Goal: Information Seeking & Learning: Learn about a topic

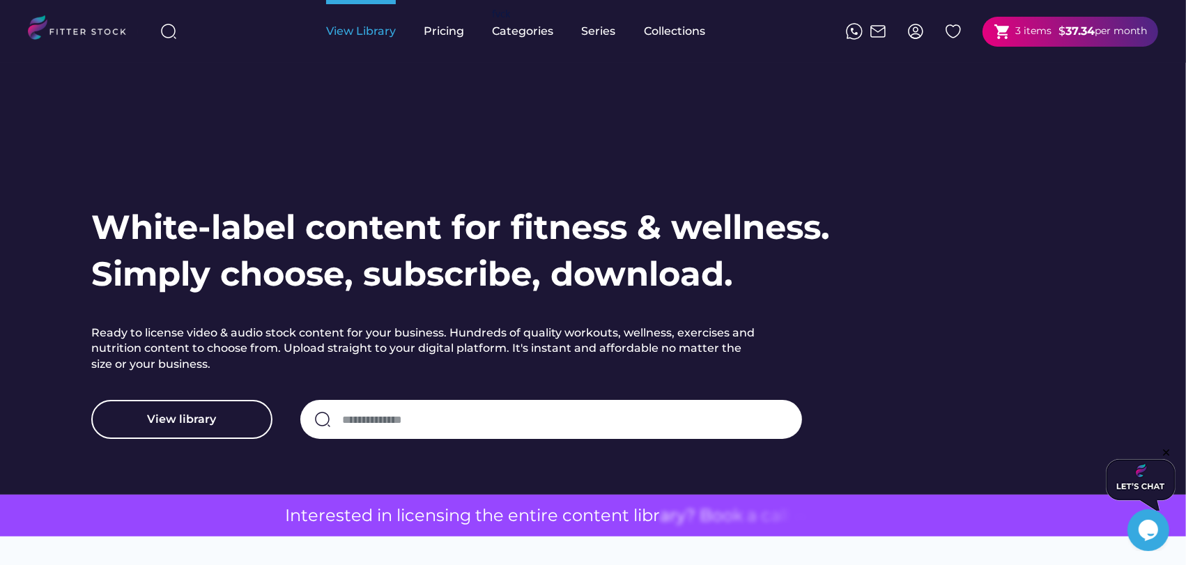
click at [365, 24] on div "View Library" at bounding box center [361, 31] width 70 height 15
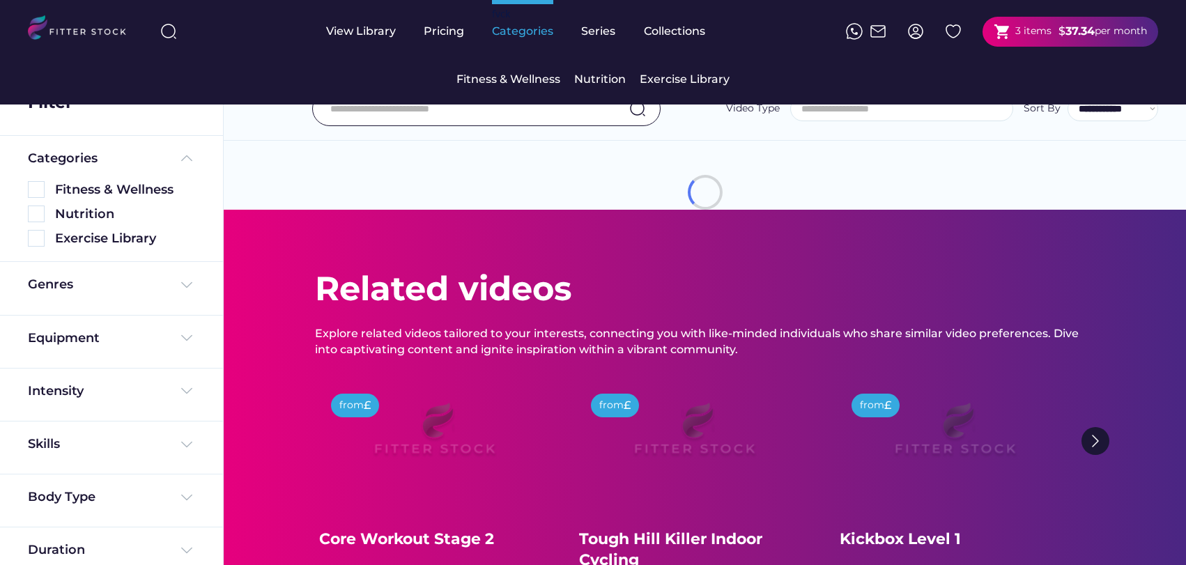
select select
select select "**********"
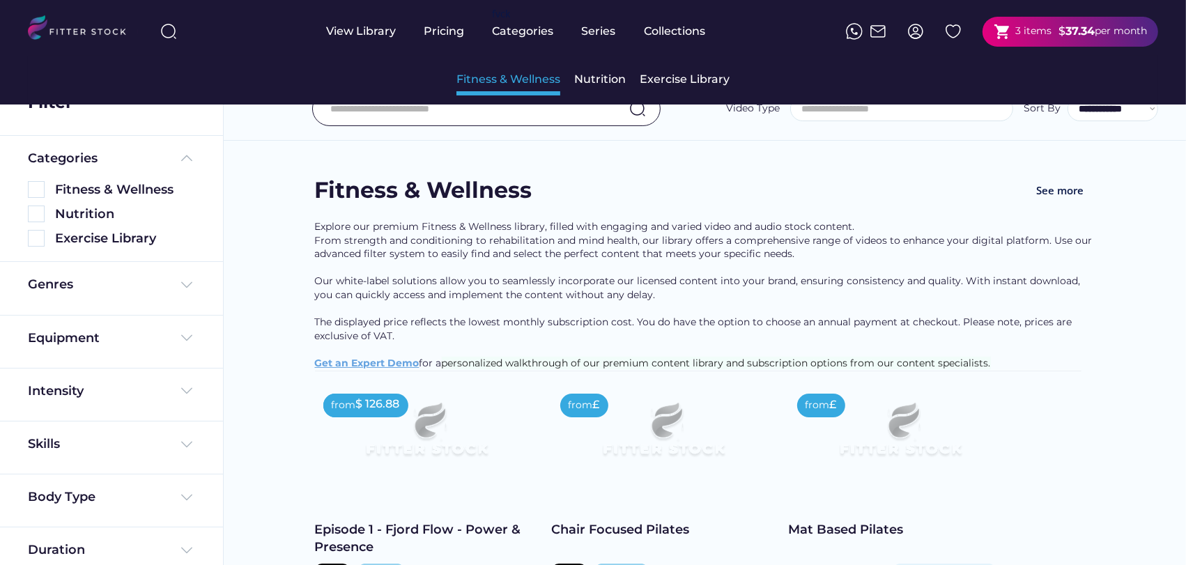
click at [504, 76] on div "Fitness & Wellness" at bounding box center [508, 79] width 104 height 15
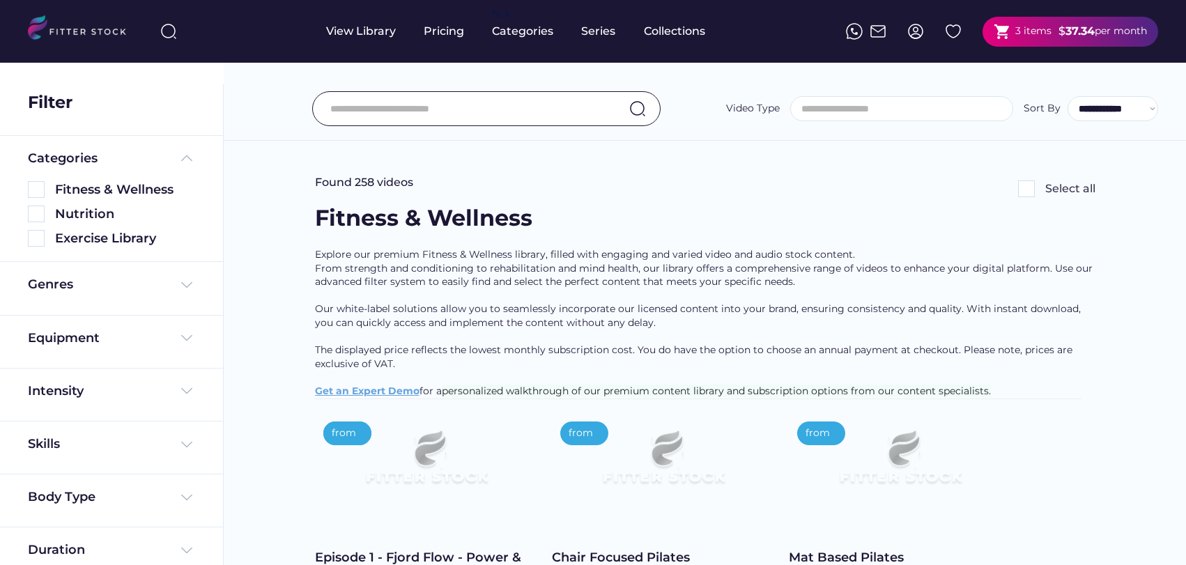
select select
select select "**********"
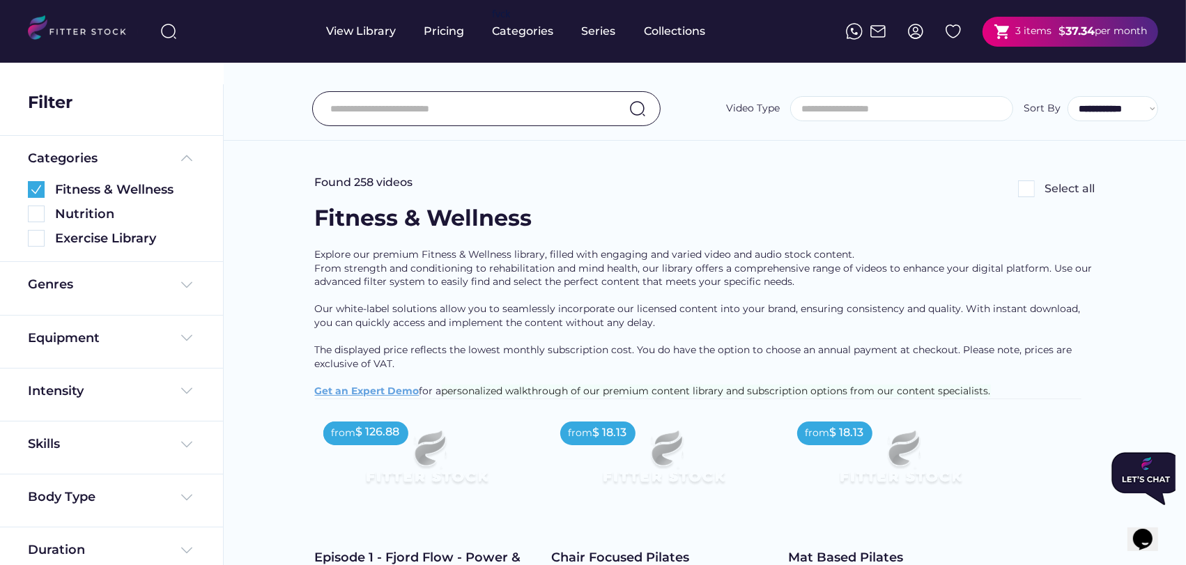
click at [513, 213] on div "Fitness & Wellness" at bounding box center [423, 218] width 217 height 31
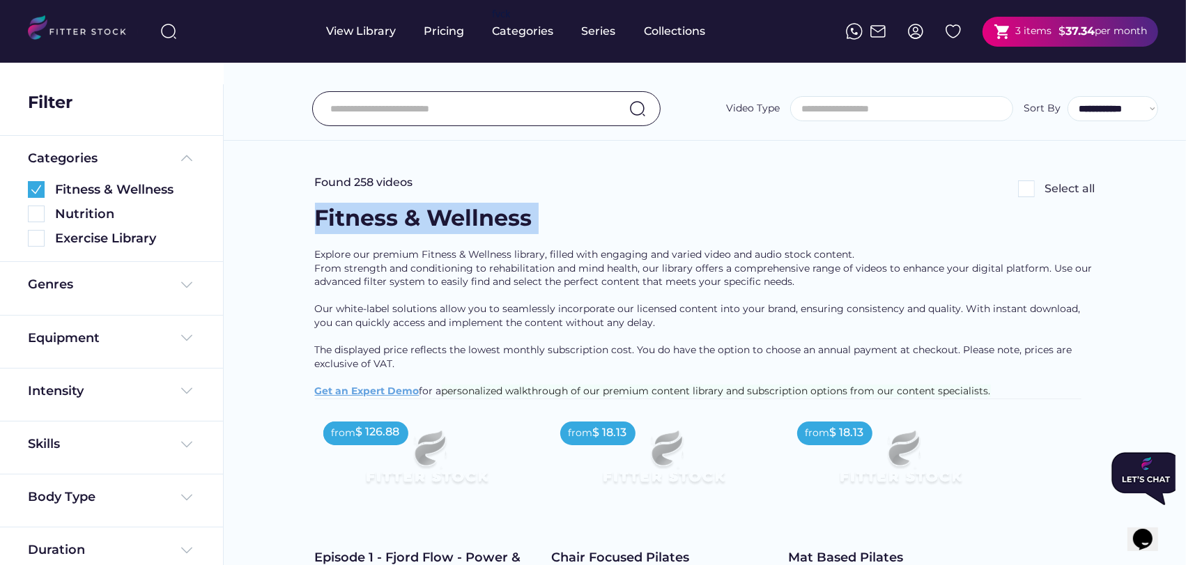
click at [513, 213] on div "Fitness & Wellness" at bounding box center [423, 218] width 217 height 31
click at [610, 213] on div "Fitness & Wellness See more" at bounding box center [705, 225] width 780 height 45
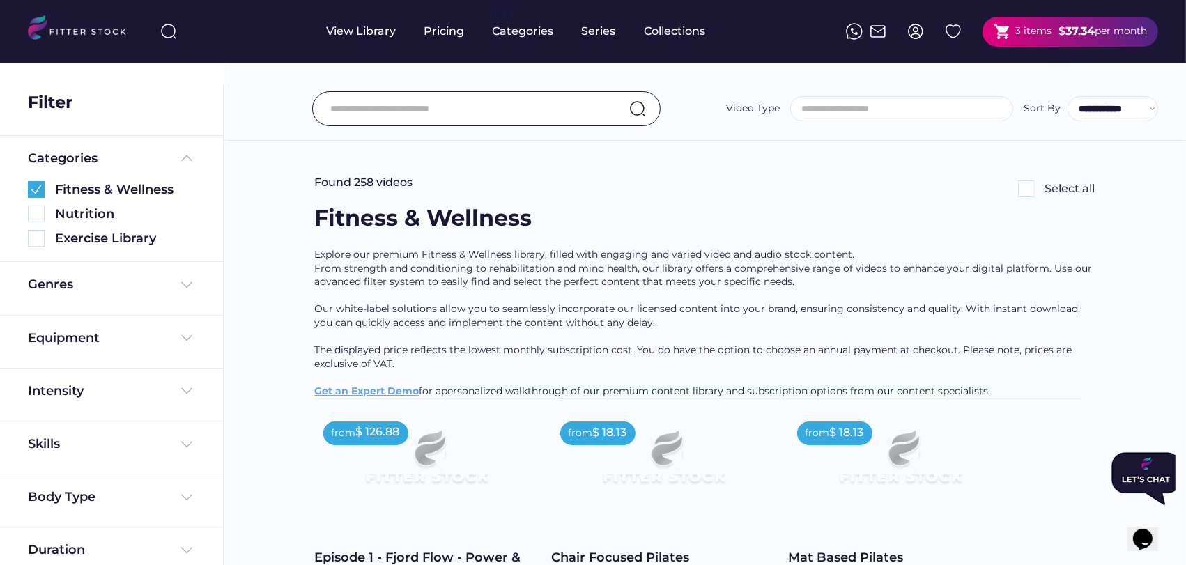
scroll to position [309, 0]
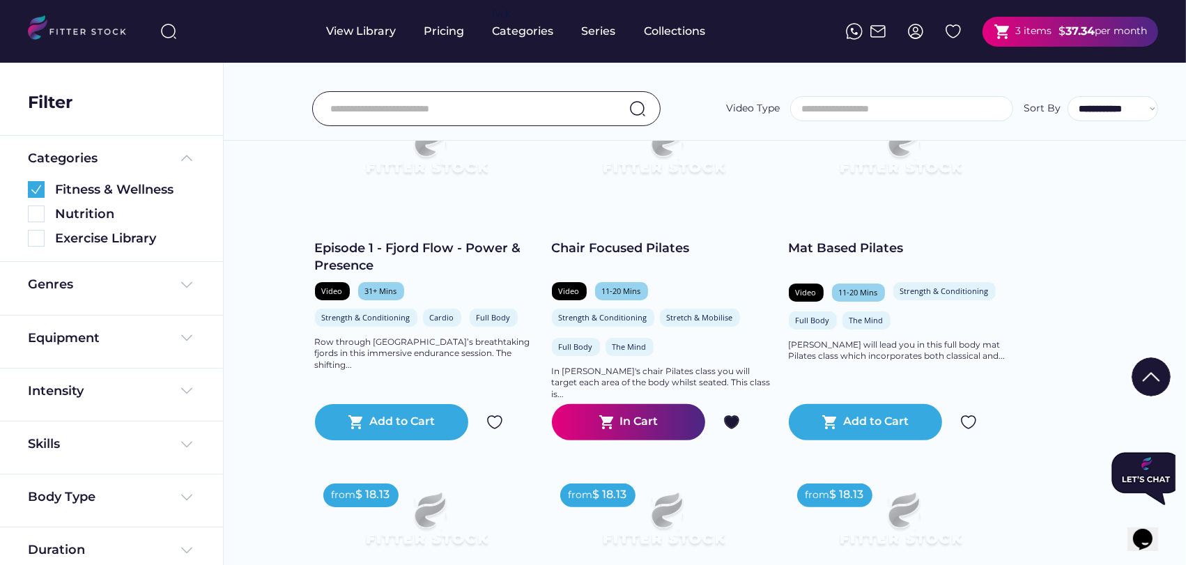
click at [1089, 230] on div "from $ 18.13 from $ 126.88 Episode 1 - Fjord Flow - Power & Presence Video 31+ …" at bounding box center [705, 458] width 780 height 708
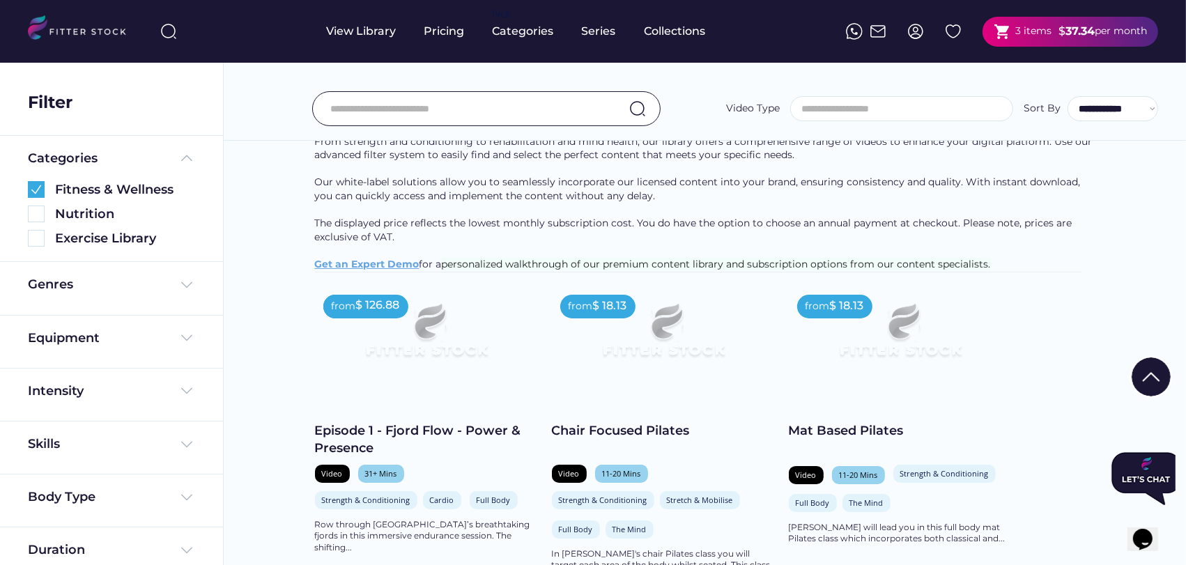
scroll to position [0, 0]
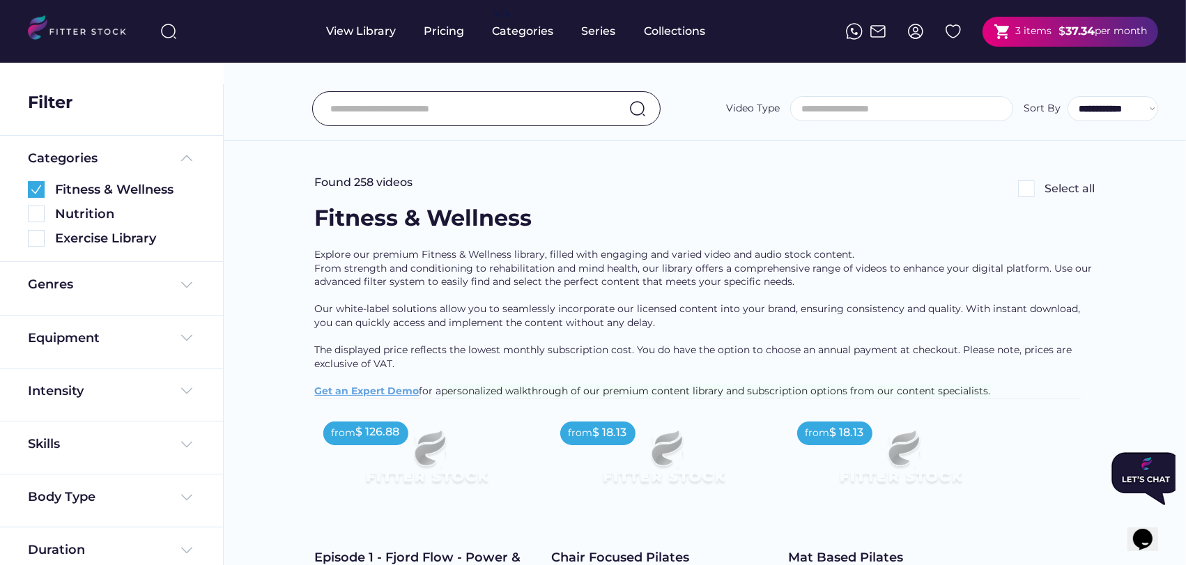
click at [731, 299] on div "Explore our premium Fitness & Wellness library, filled with engaging and varied…" at bounding box center [705, 323] width 780 height 150
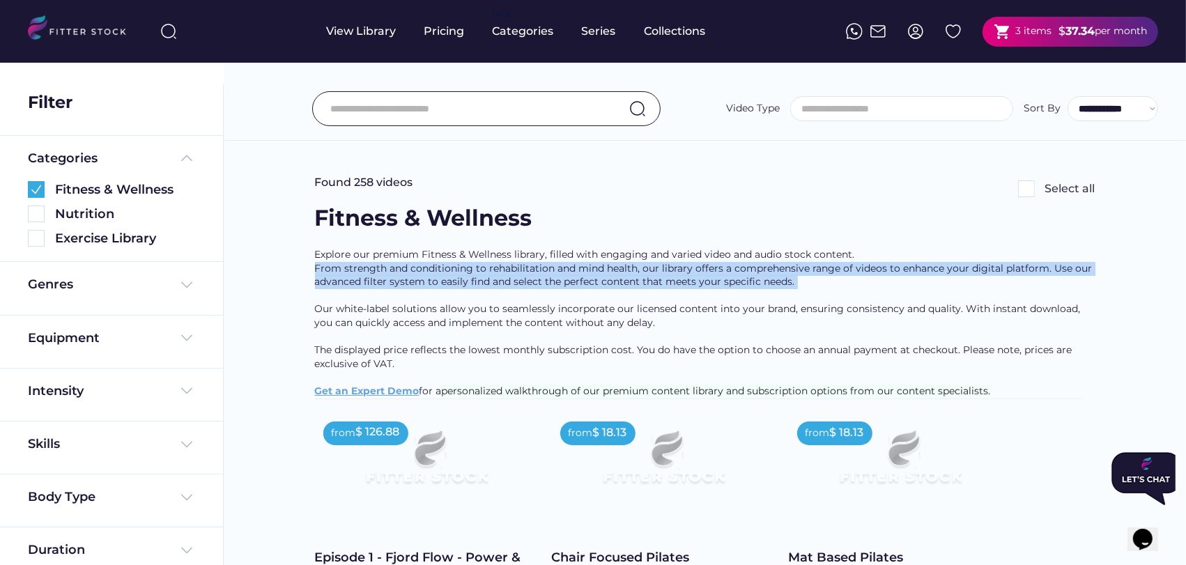
click at [731, 299] on div "Explore our premium Fitness & Wellness library, filled with engaging and varied…" at bounding box center [705, 323] width 780 height 150
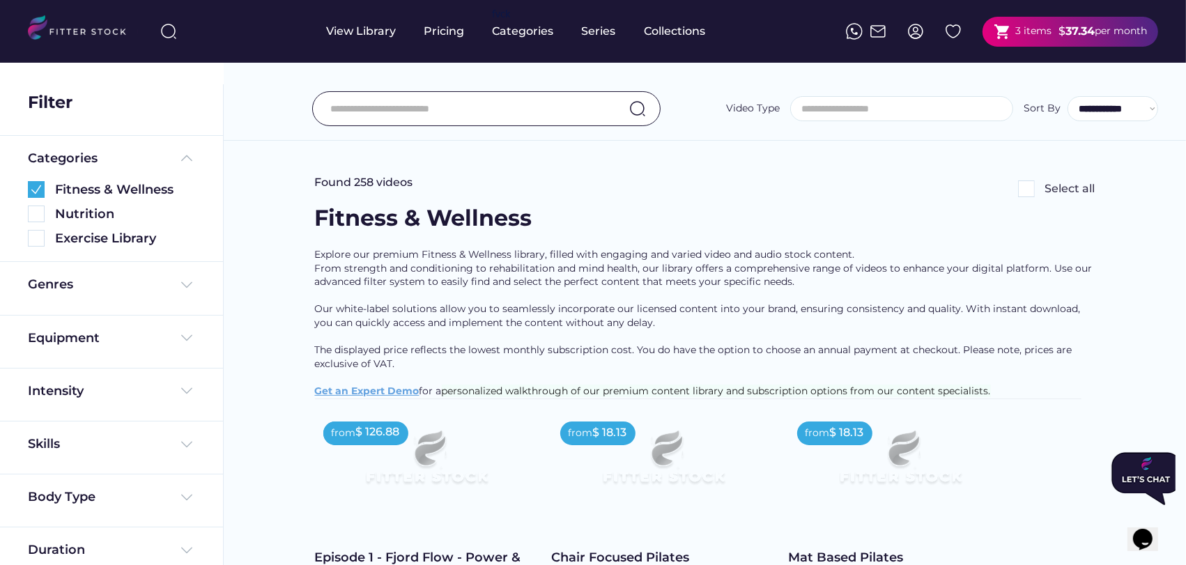
click at [627, 245] on div "Fitness & Wellness See more" at bounding box center [705, 225] width 780 height 45
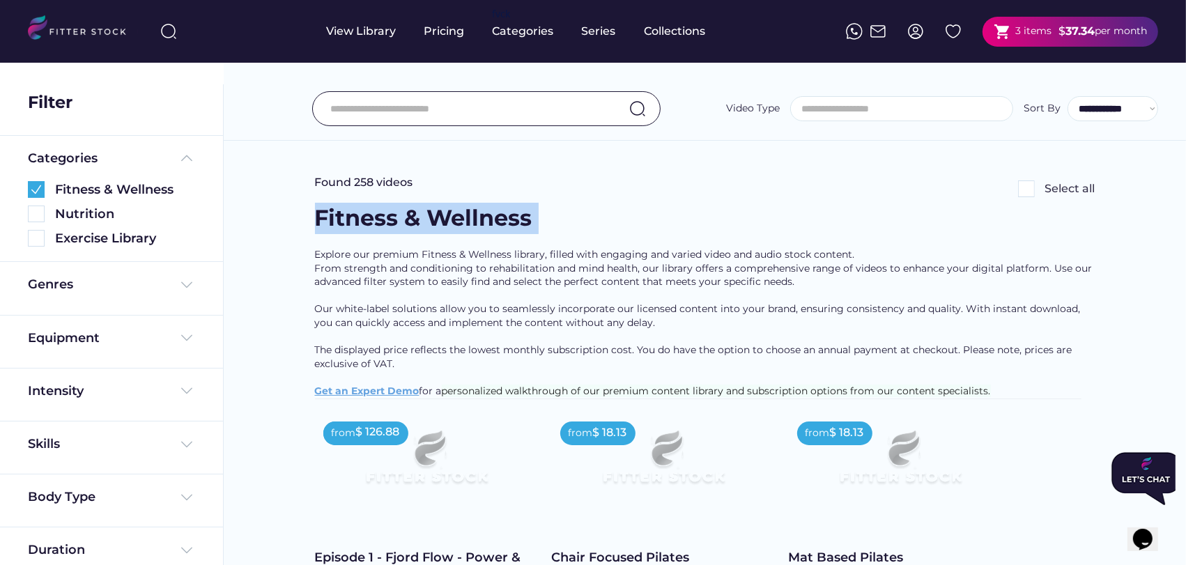
click at [627, 245] on div "Fitness & Wellness See more" at bounding box center [705, 225] width 780 height 45
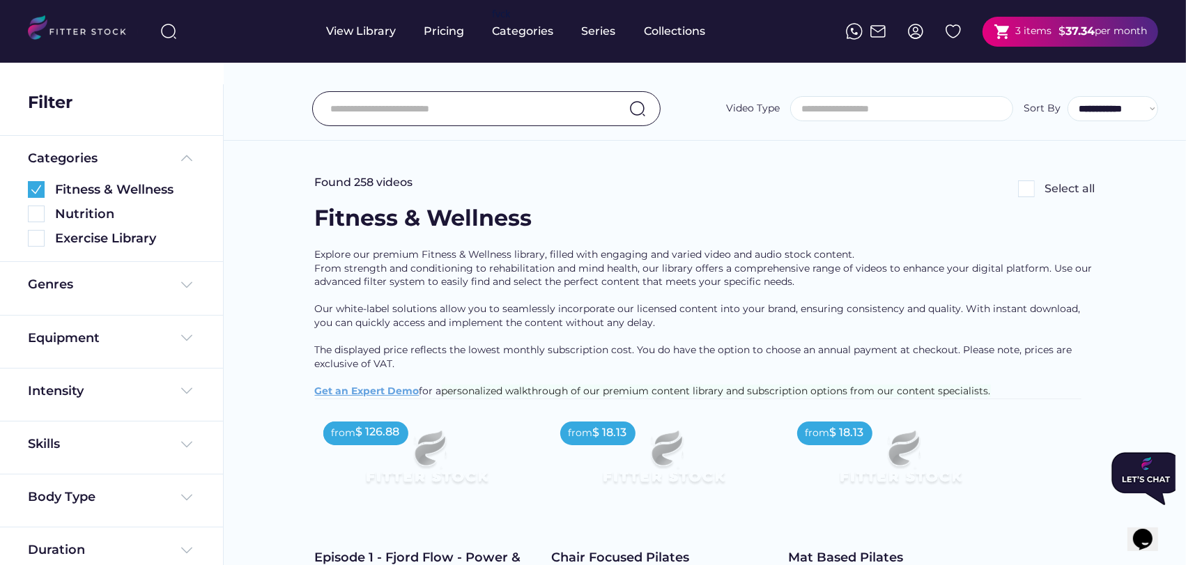
click at [580, 263] on div "Explore our premium Fitness & Wellness library, filled with engaging and varied…" at bounding box center [705, 323] width 780 height 150
click at [581, 250] on div "Explore our premium Fitness & Wellness library, filled with engaging and varied…" at bounding box center [705, 323] width 780 height 150
click at [587, 263] on div "Explore our premium Fitness & Wellness library, filled with engaging and varied…" at bounding box center [705, 323] width 780 height 150
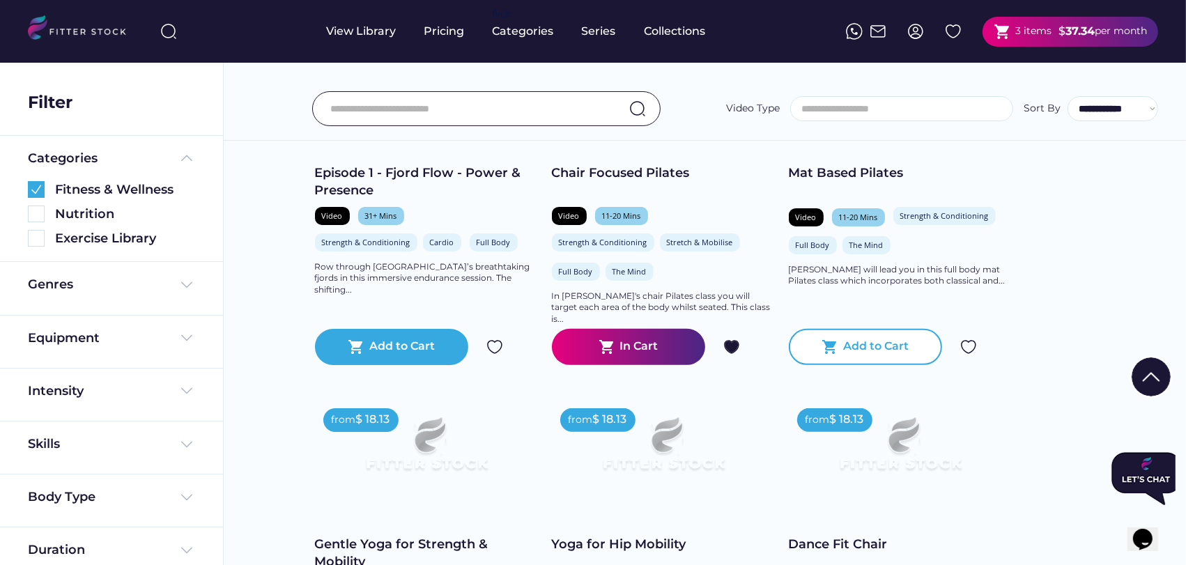
scroll to position [309, 0]
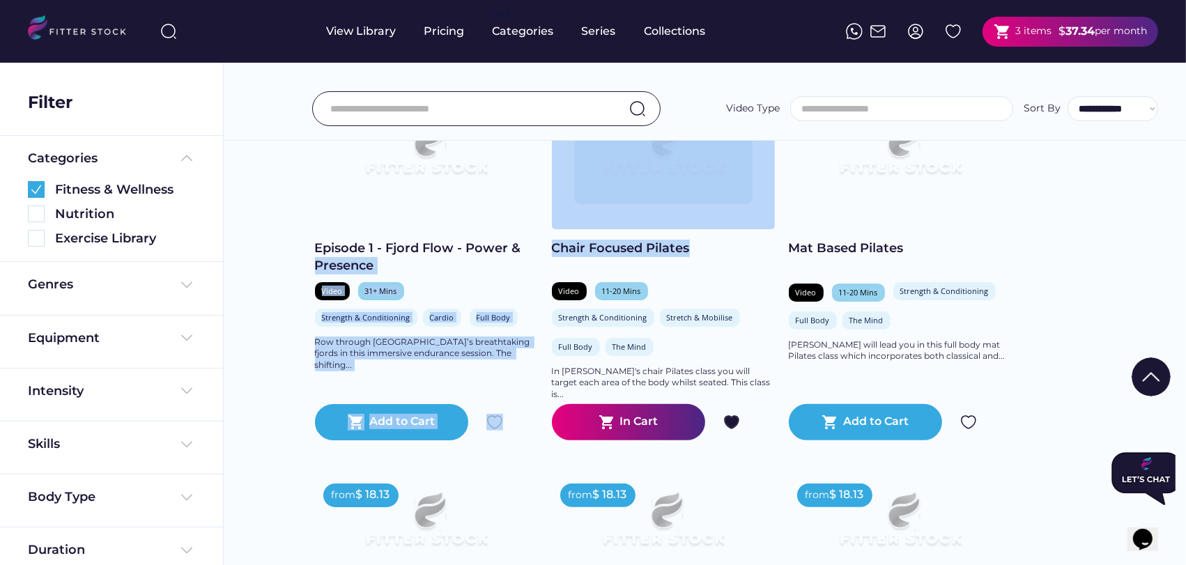
drag, startPoint x: 693, startPoint y: 258, endPoint x: 522, endPoint y: 254, distance: 171.4
click at [522, 254] on div "from $ 18.13 from $ 126.88 Episode 1 - Fjord Flow - Power & Presence Video 31+ …" at bounding box center [705, 458] width 780 height 708
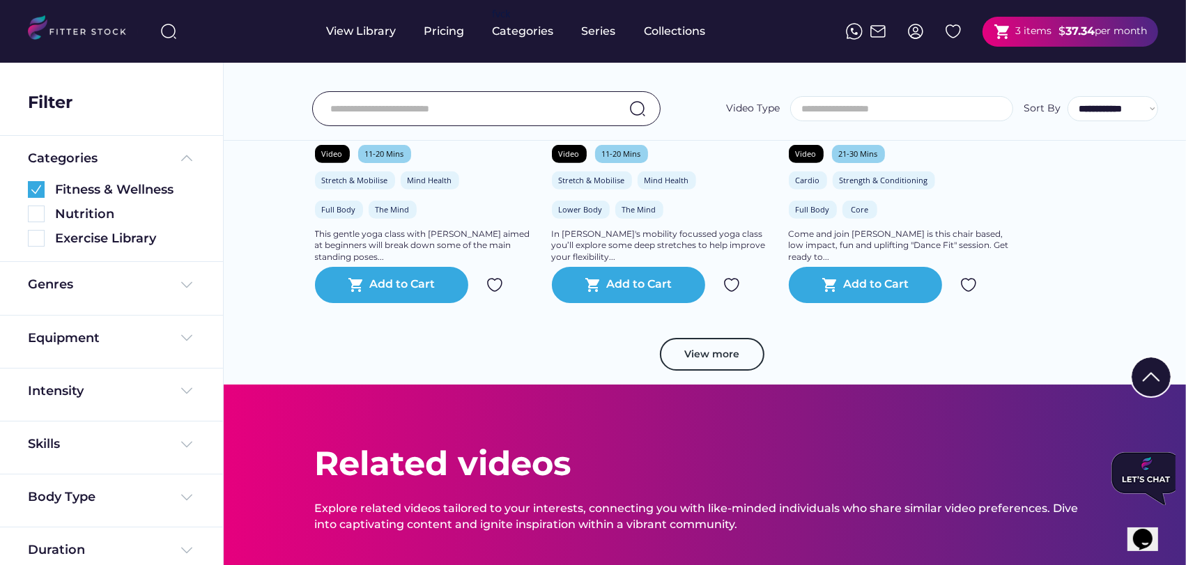
scroll to position [1006, 0]
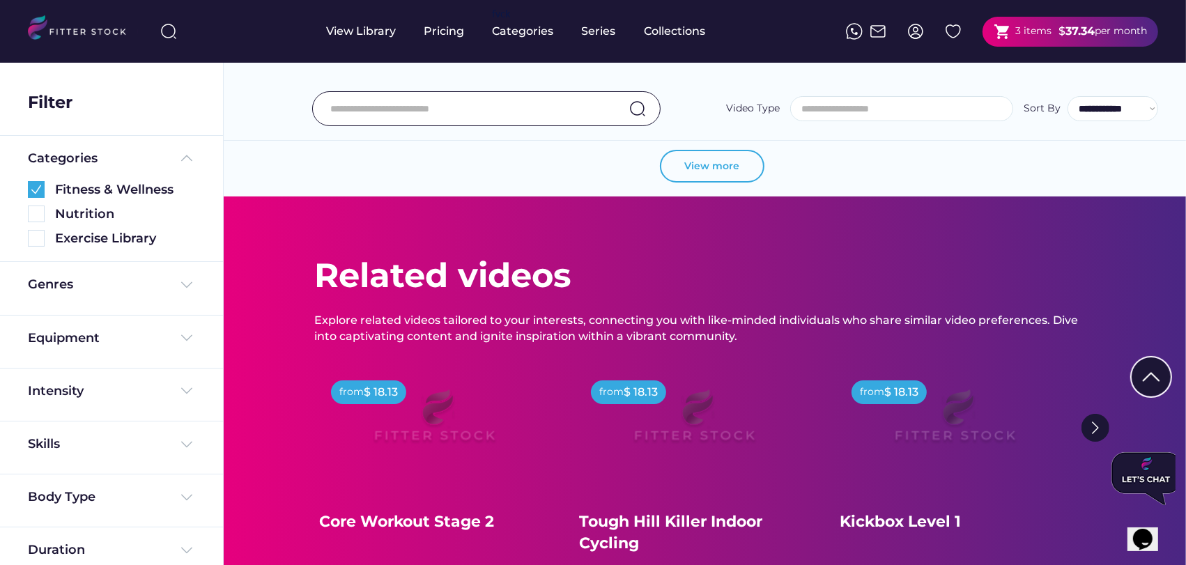
click at [727, 183] on button "View more" at bounding box center [712, 166] width 104 height 33
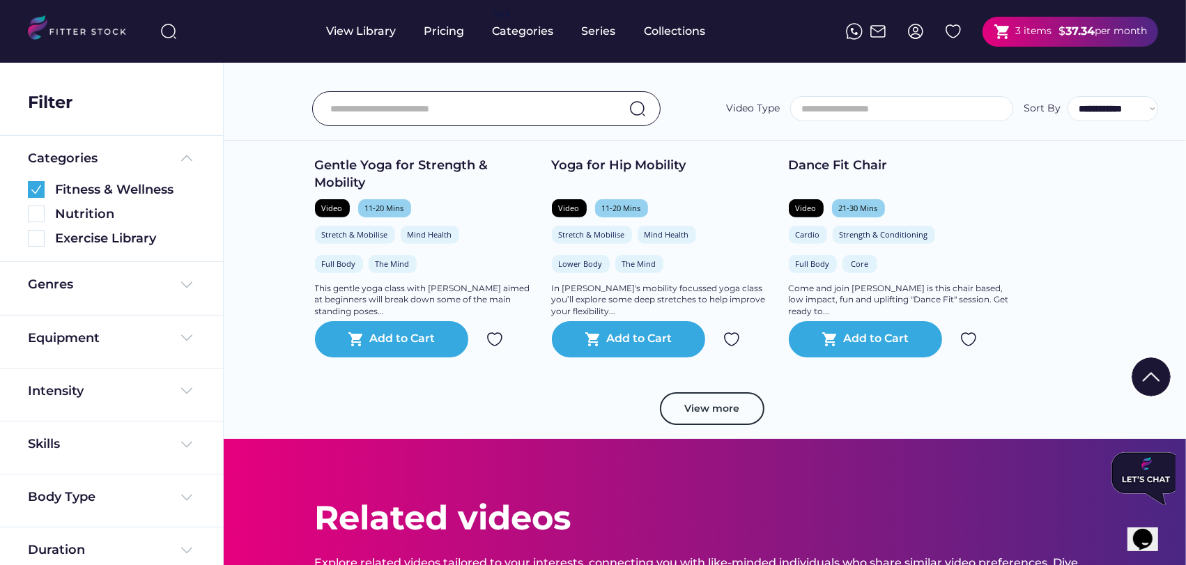
scroll to position [851, 0]
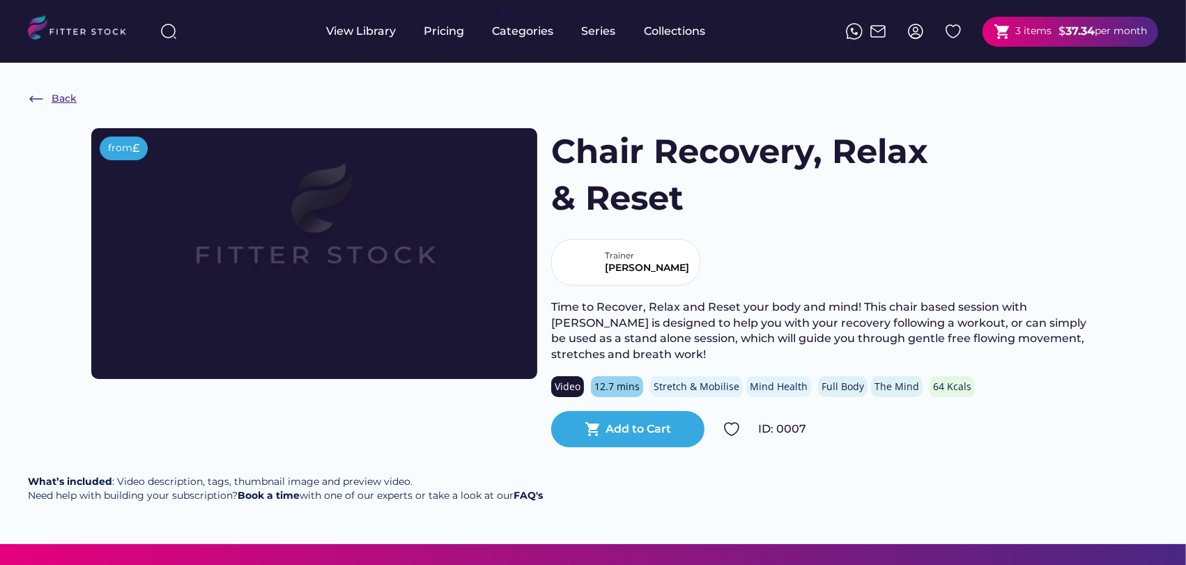
click at [56, 95] on div "Back" at bounding box center [64, 99] width 25 height 14
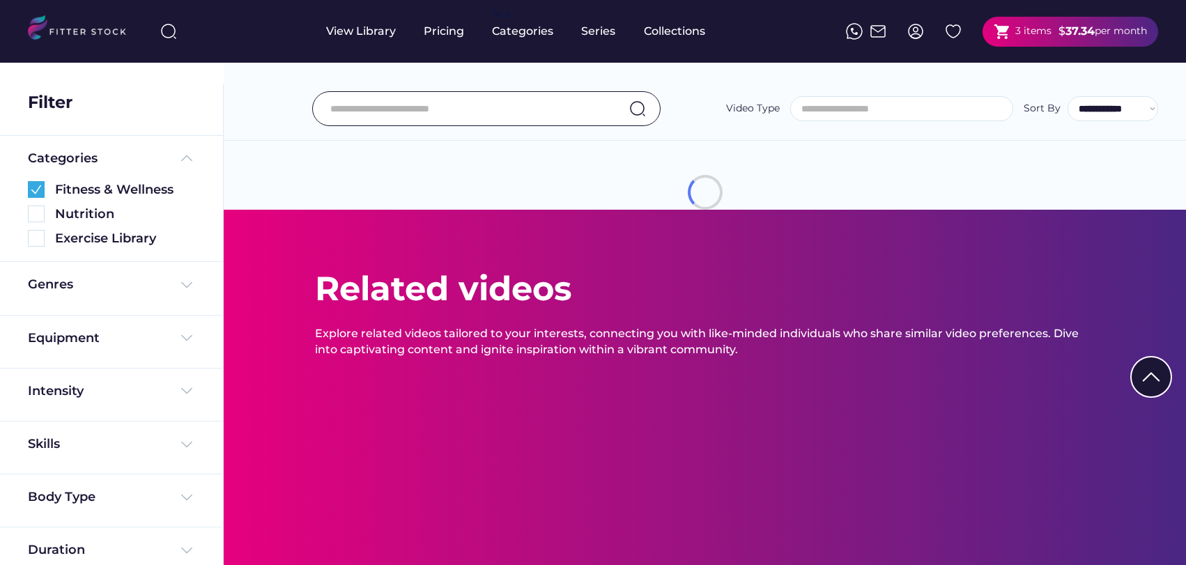
select select
select select "**********"
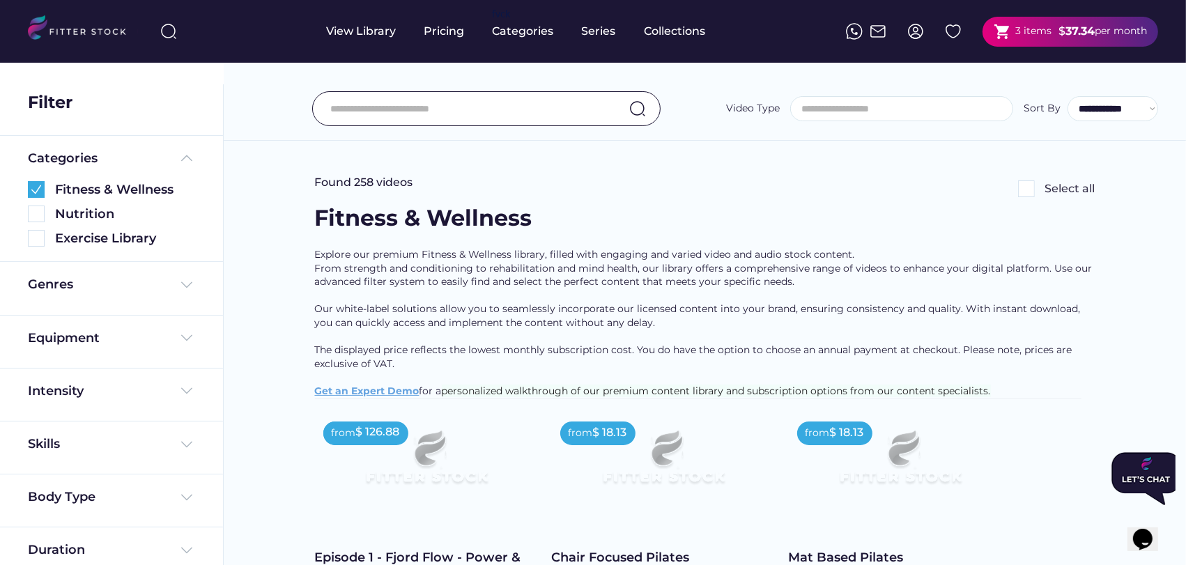
click at [1032, 185] on img at bounding box center [1026, 188] width 17 height 17
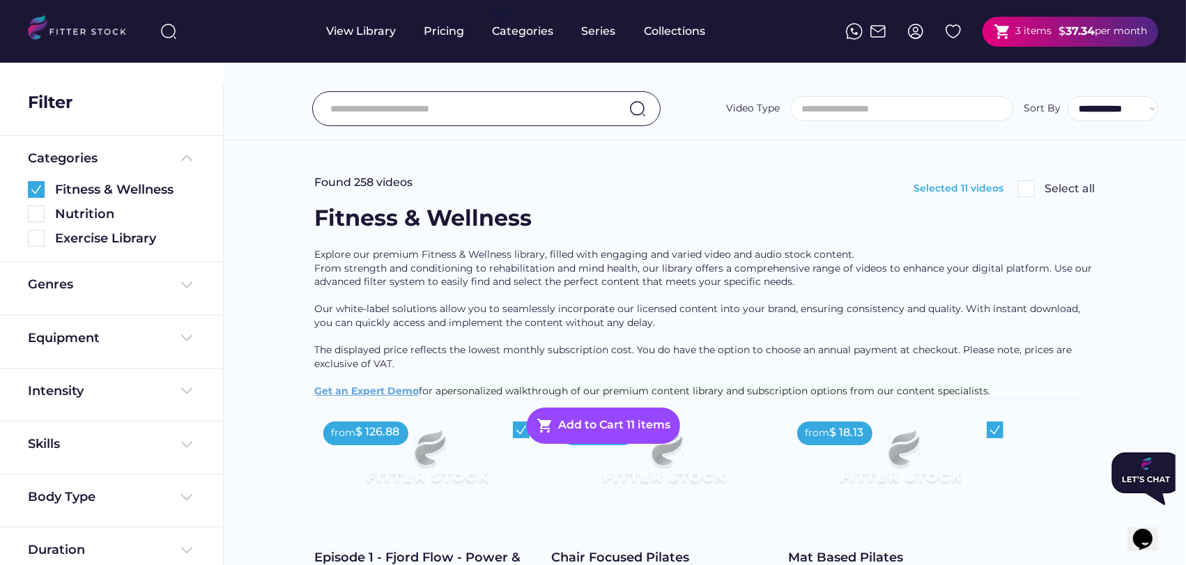
click at [702, 87] on div "**********" at bounding box center [705, 78] width 962 height 126
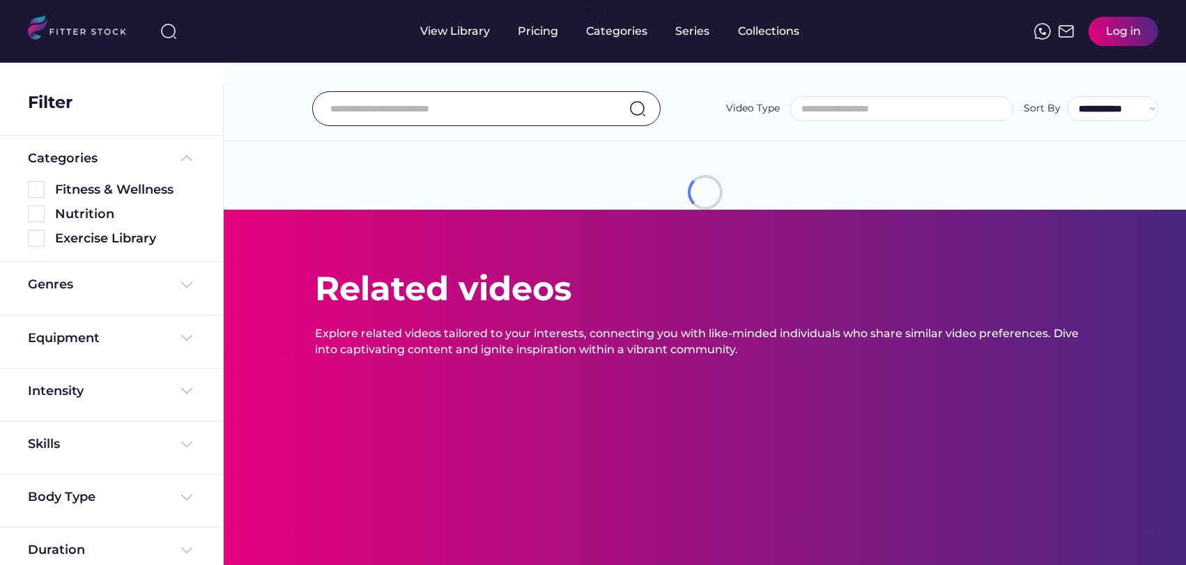
select select
select select "**********"
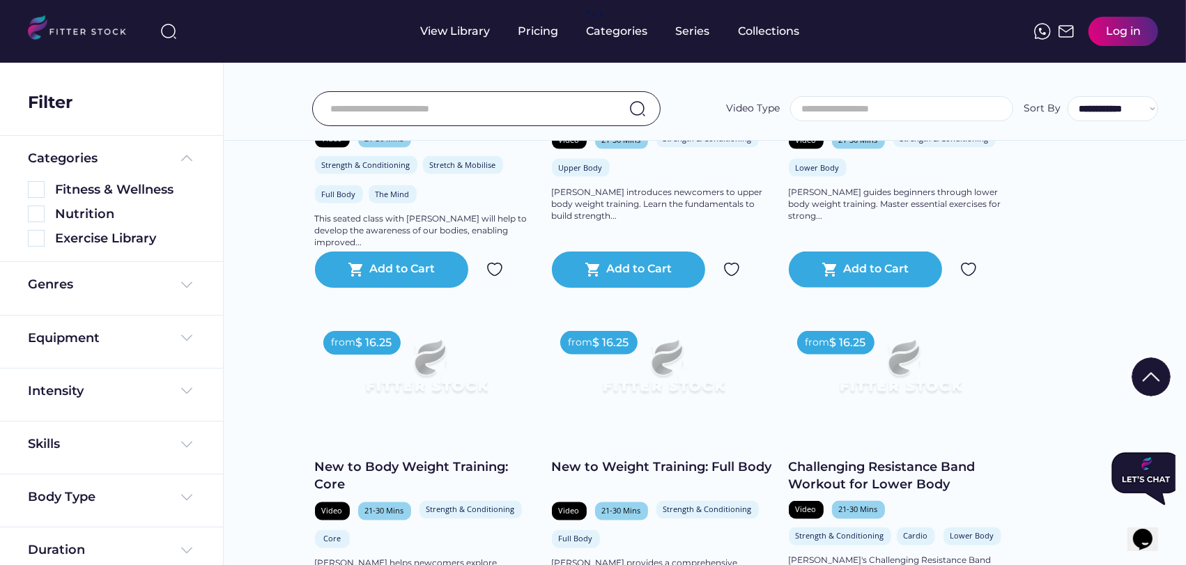
scroll to position [2399, 0]
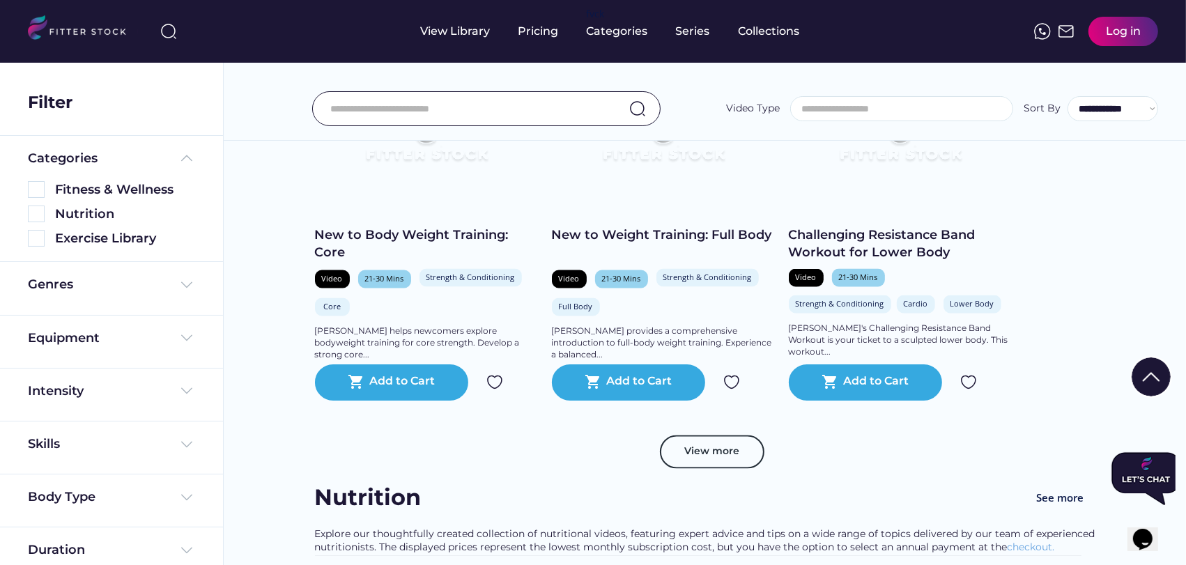
drag, startPoint x: 568, startPoint y: 426, endPoint x: 649, endPoint y: 414, distance: 82.3
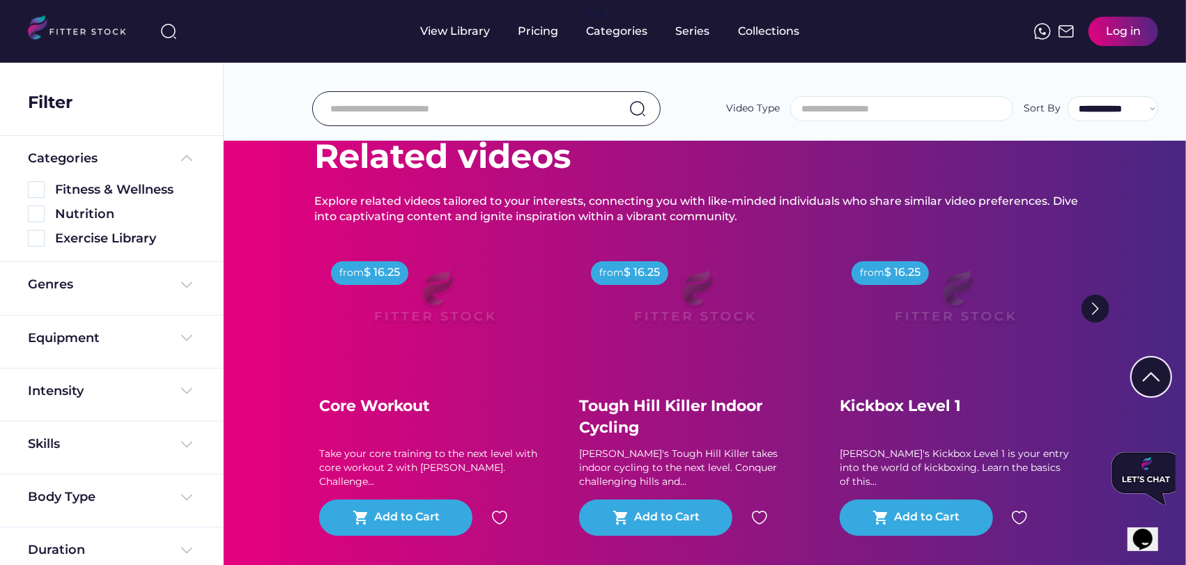
scroll to position [7663, 0]
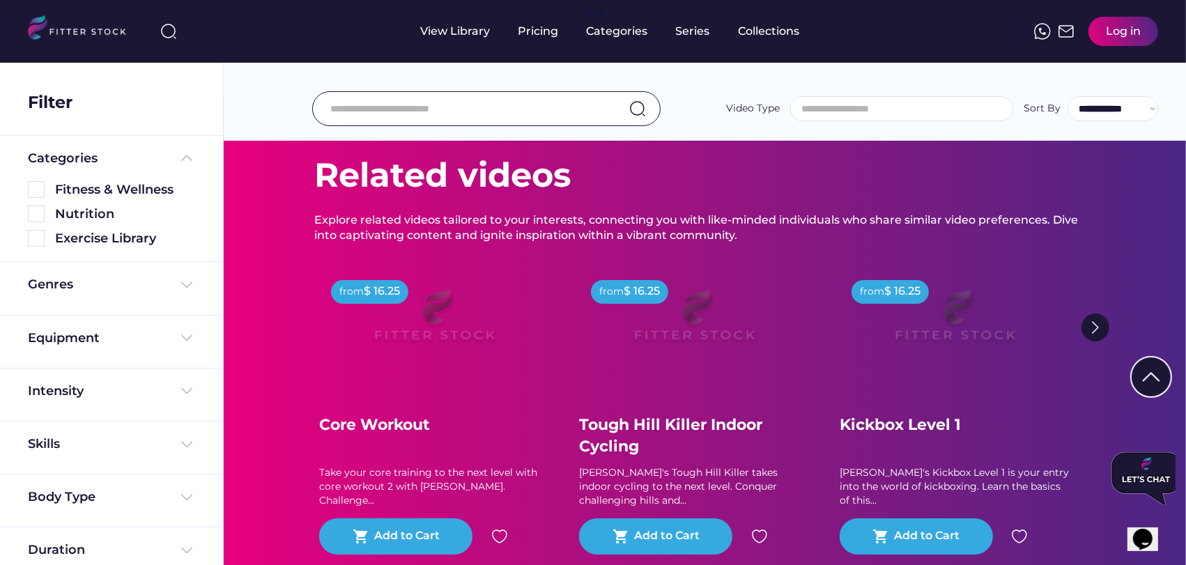
click at [1086, 341] on img at bounding box center [1095, 327] width 28 height 28
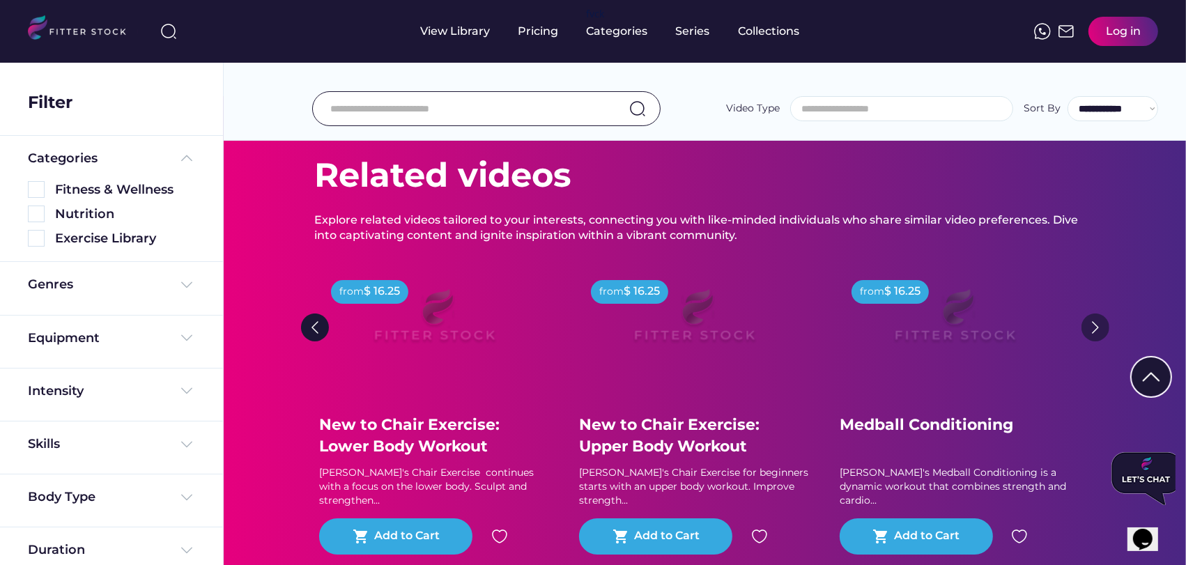
click at [1092, 339] on img at bounding box center [1095, 327] width 28 height 28
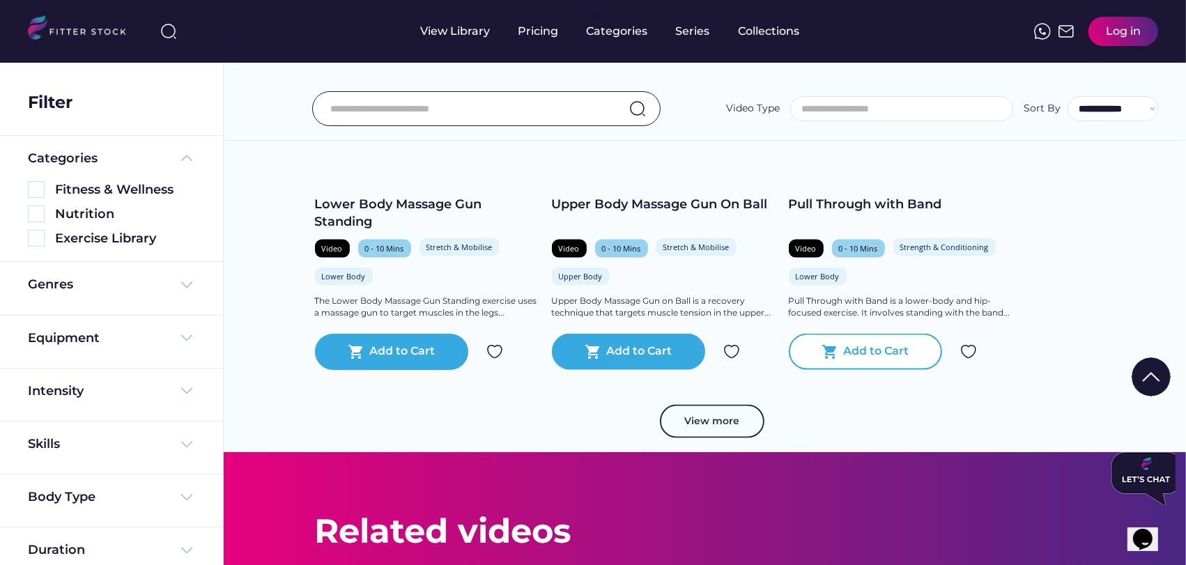
scroll to position [7275, 0]
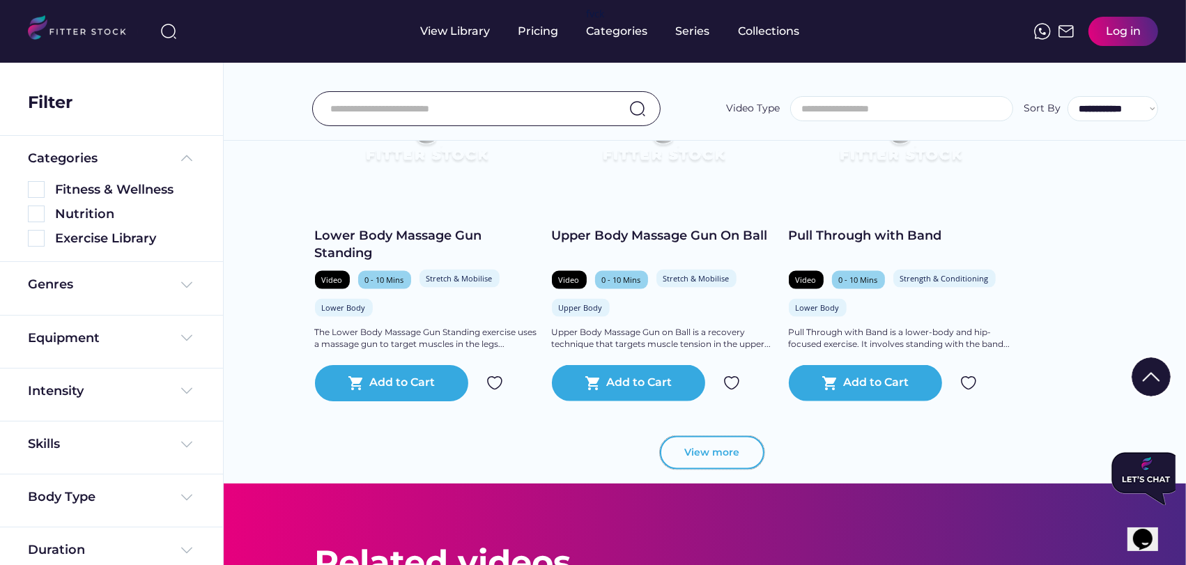
click at [688, 458] on button "View more" at bounding box center [712, 452] width 104 height 33
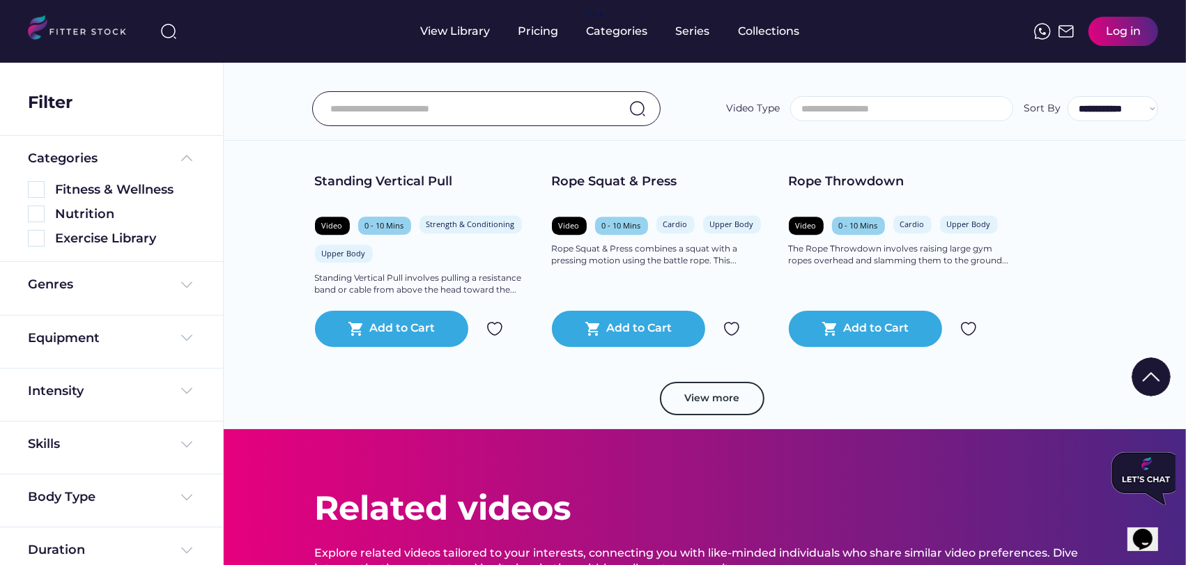
scroll to position [9753, 0]
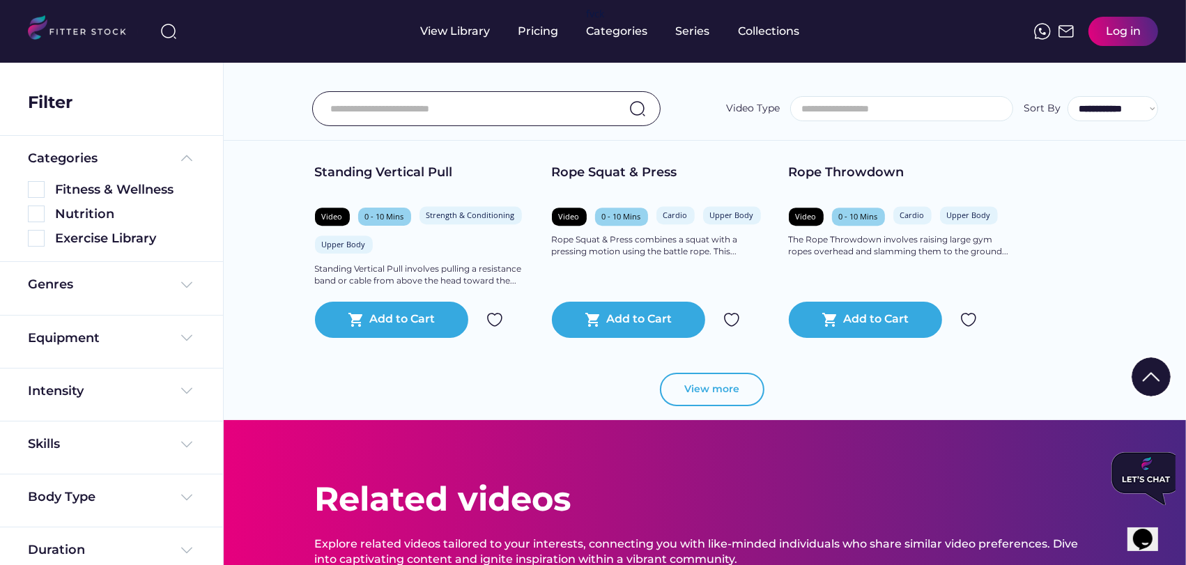
click at [681, 394] on button "View more" at bounding box center [712, 389] width 104 height 33
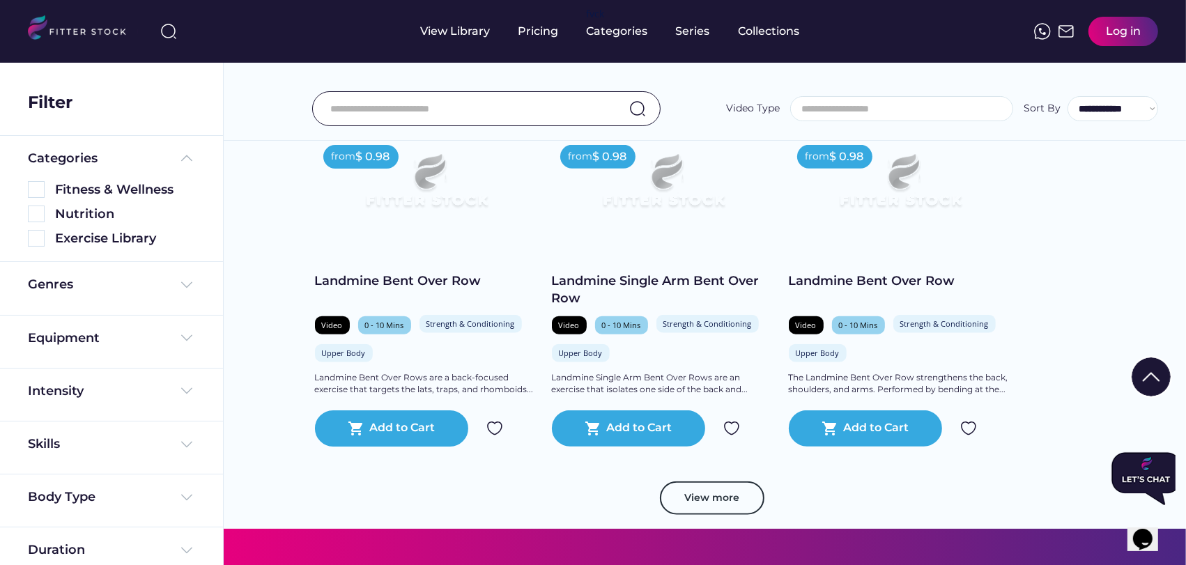
scroll to position [12074, 0]
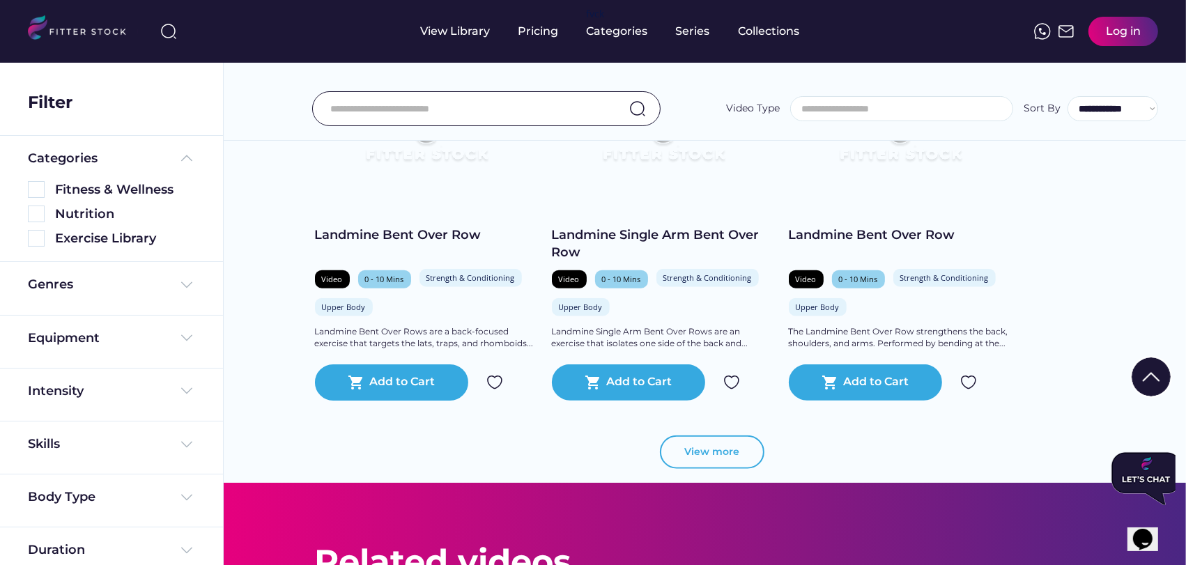
click at [719, 469] on button "View more" at bounding box center [712, 451] width 104 height 33
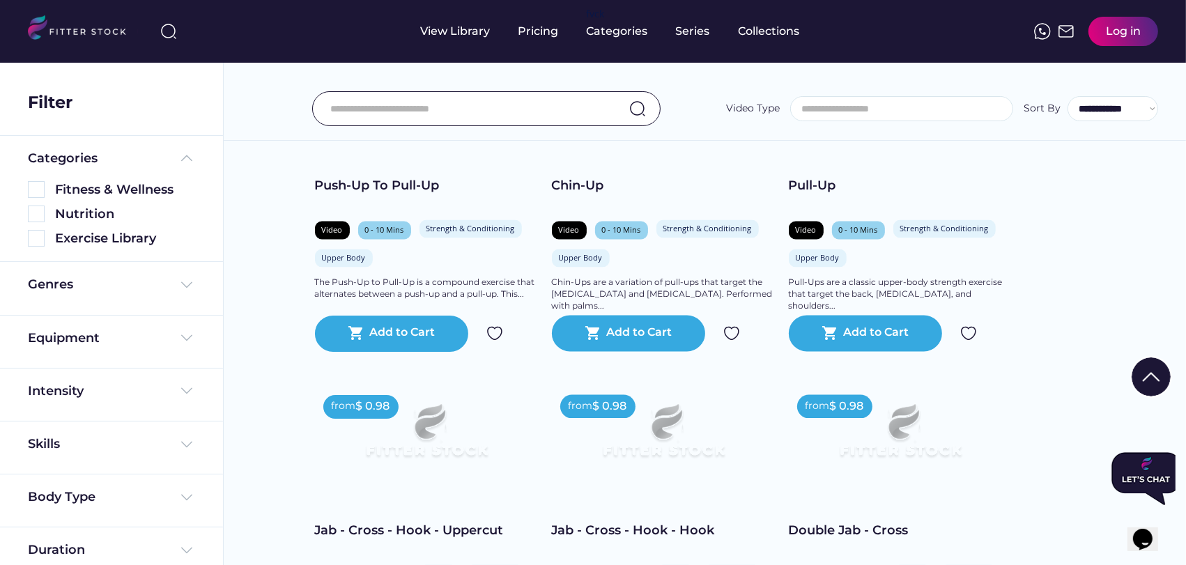
scroll to position [13080, 0]
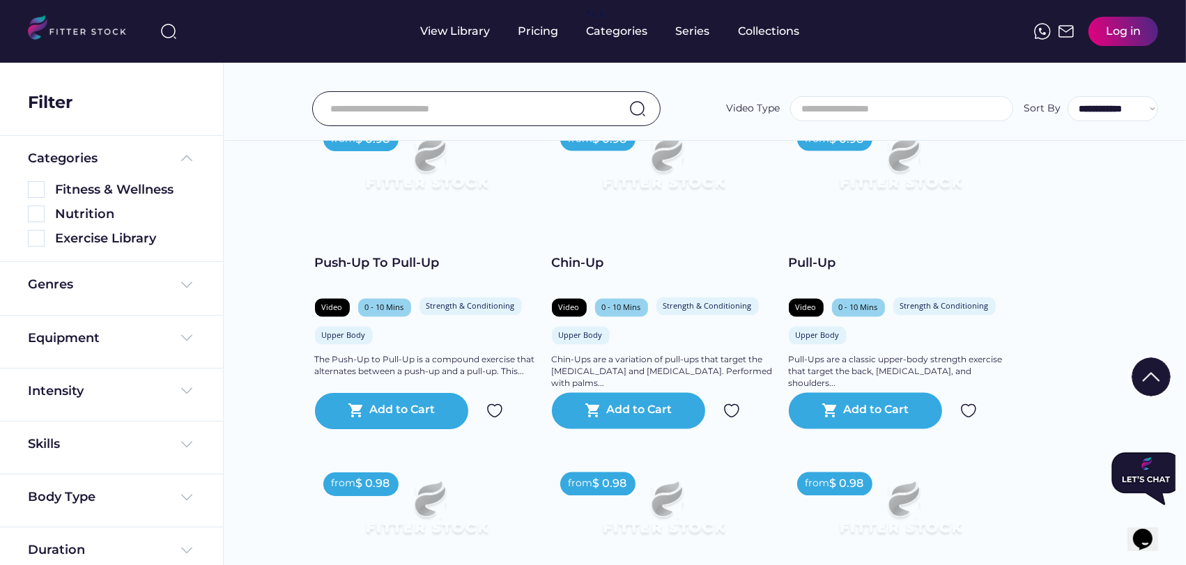
click at [417, 118] on input "input" at bounding box center [468, 108] width 277 height 29
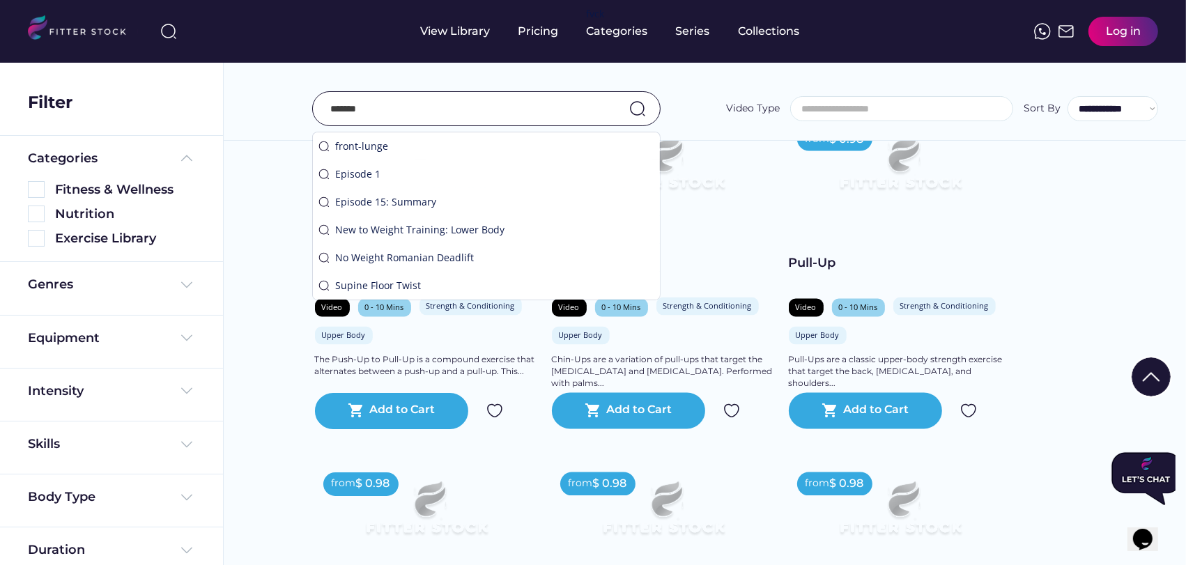
type input "*******"
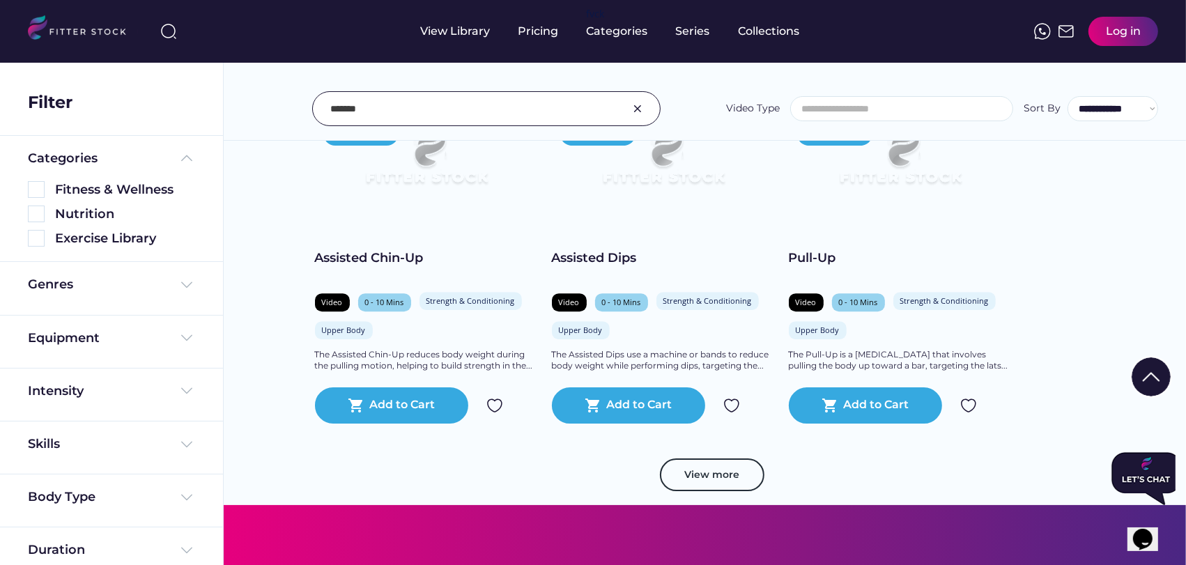
scroll to position [4006, 0]
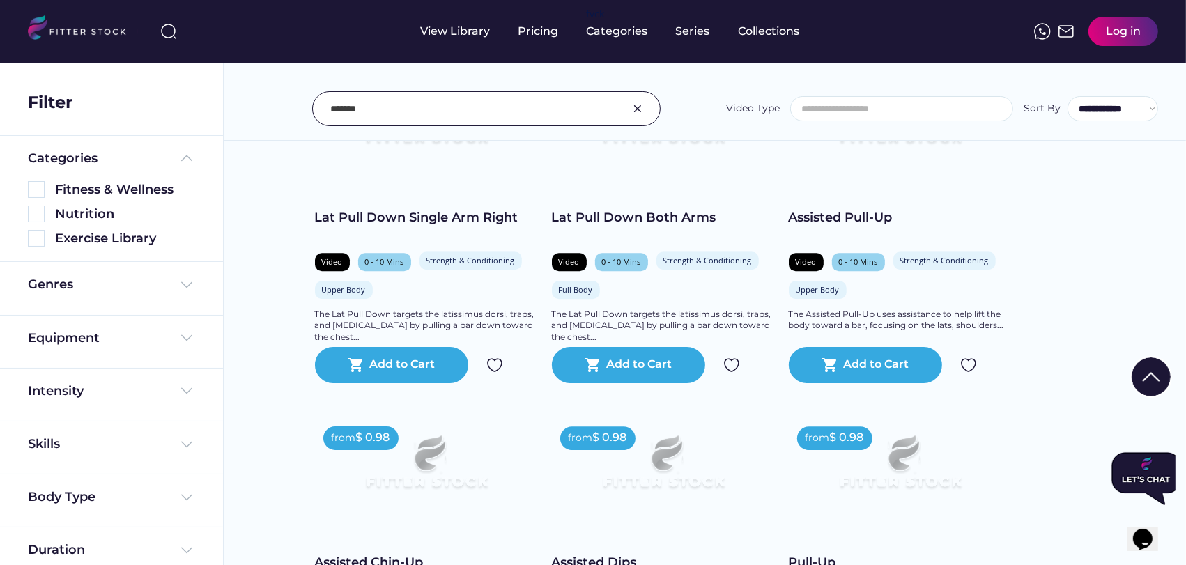
click at [640, 104] on img at bounding box center [637, 108] width 17 height 17
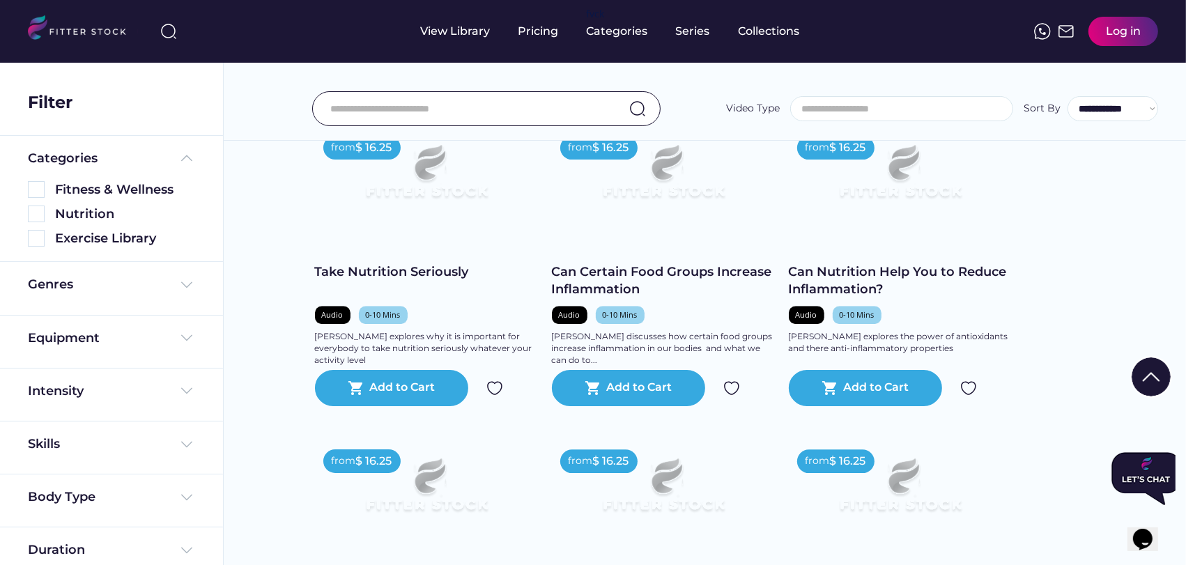
scroll to position [3775, 0]
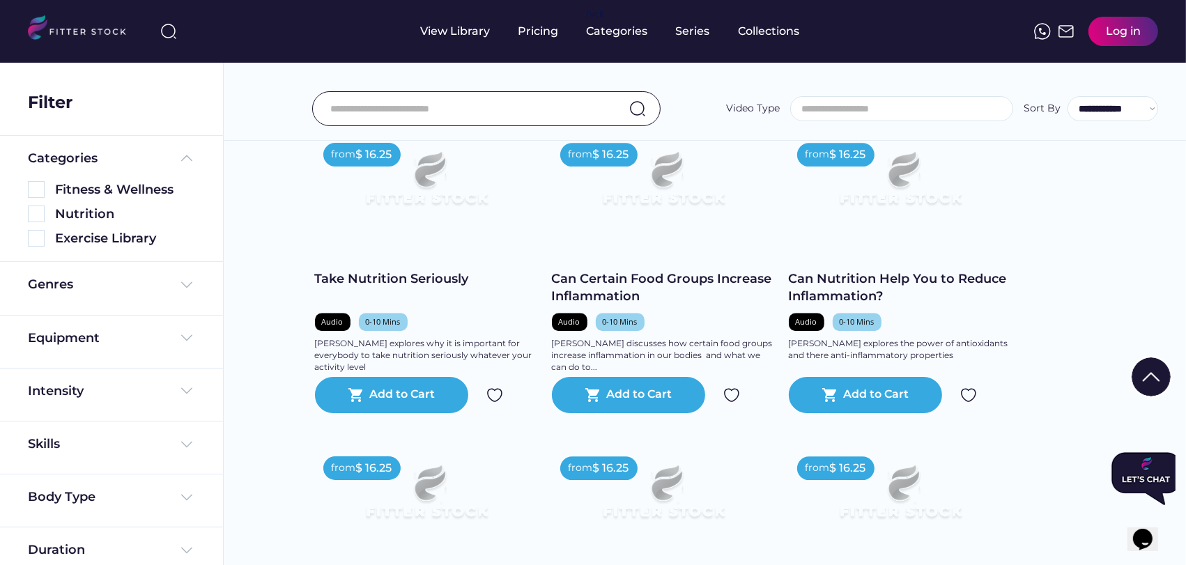
click at [380, 109] on input "input" at bounding box center [468, 108] width 277 height 29
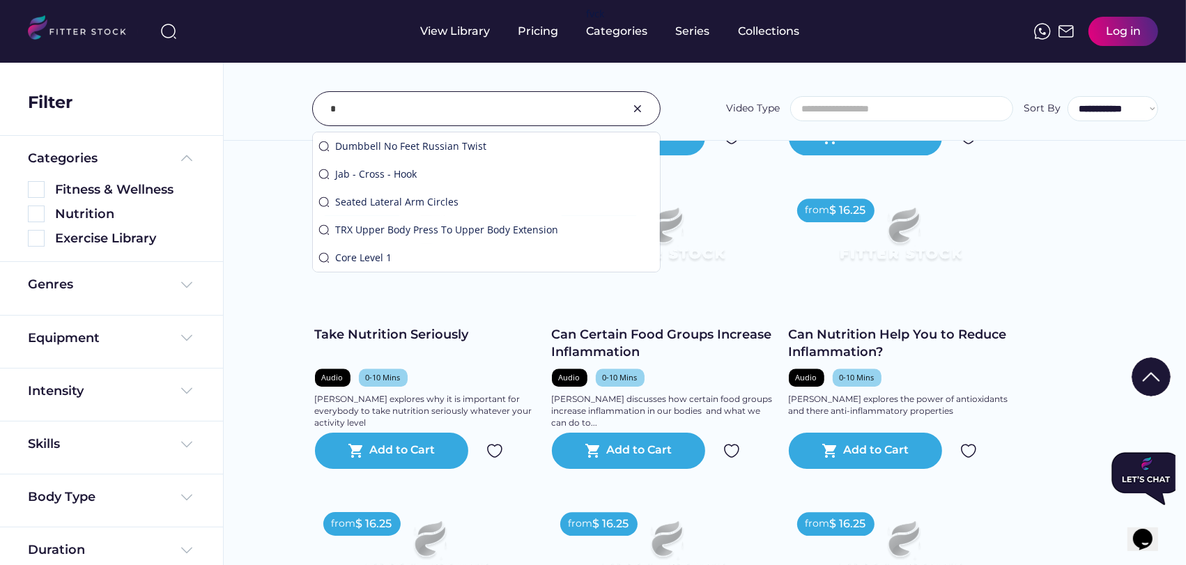
scroll to position [3831, 0]
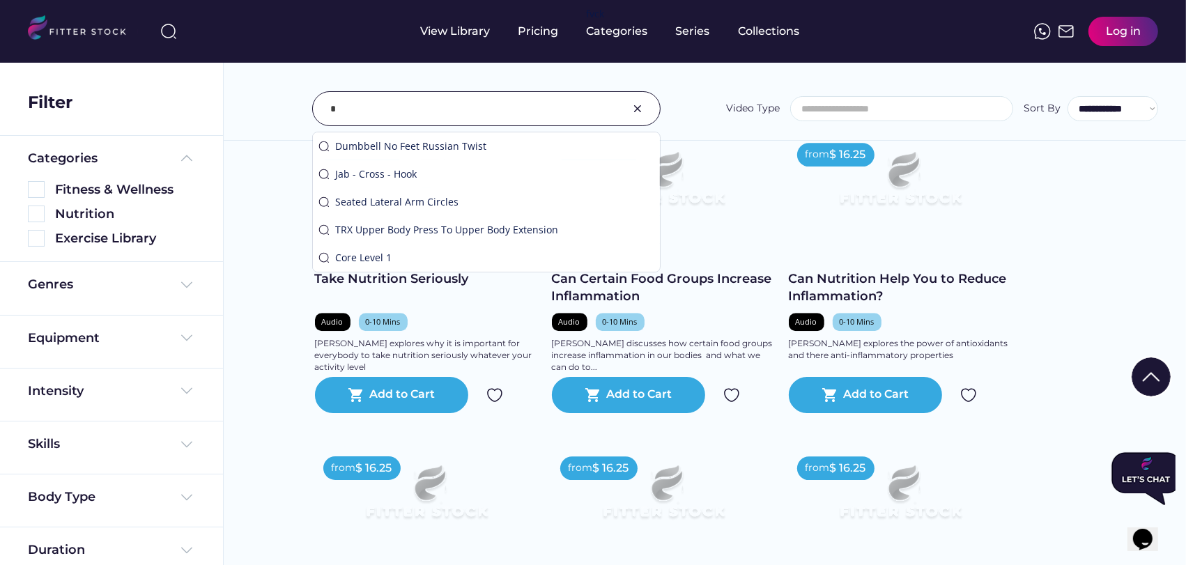
type input "*"
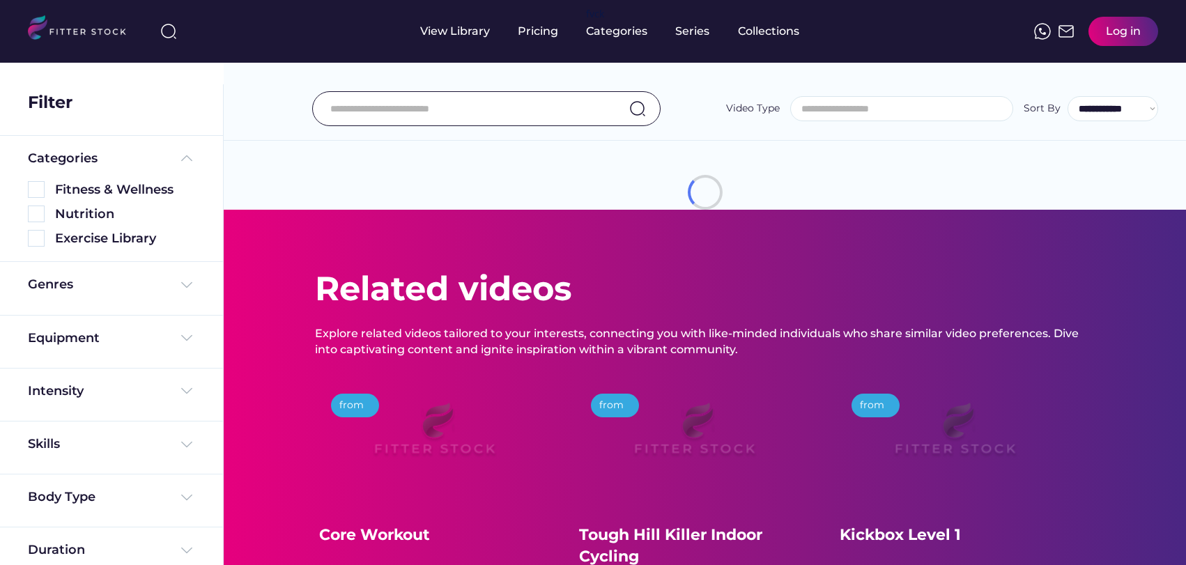
select select
select select "**********"
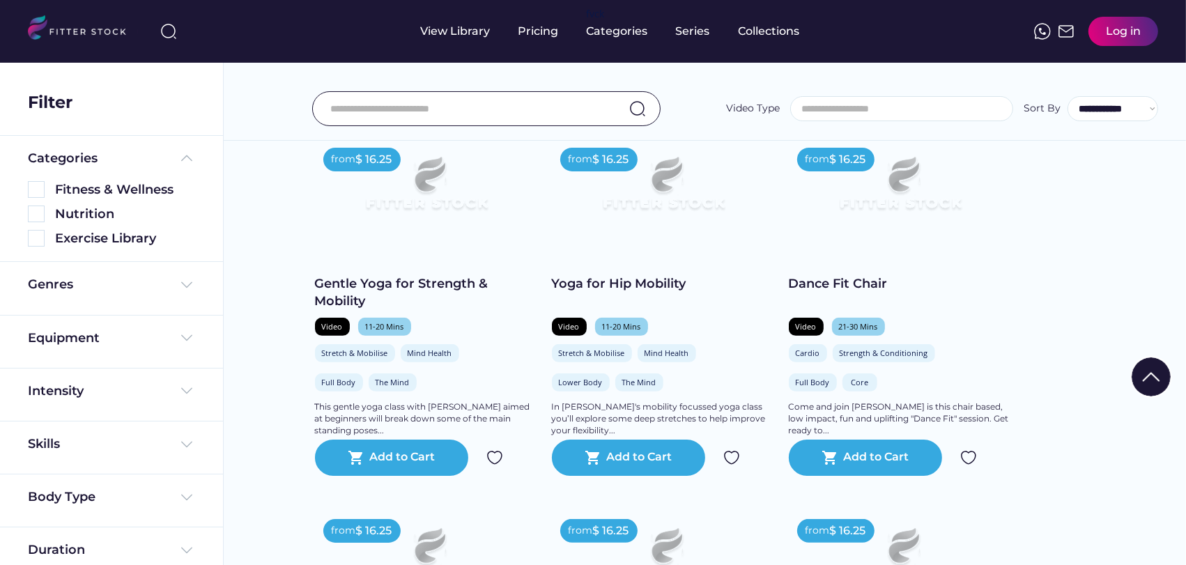
scroll to position [411, 0]
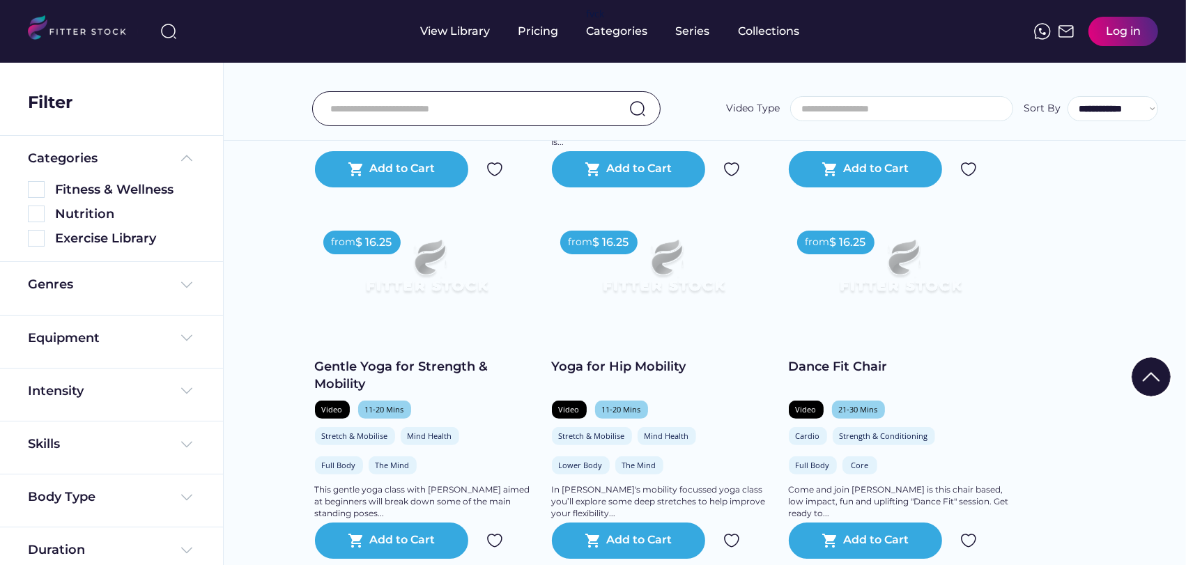
click at [1158, 369] on img at bounding box center [1150, 376] width 39 height 39
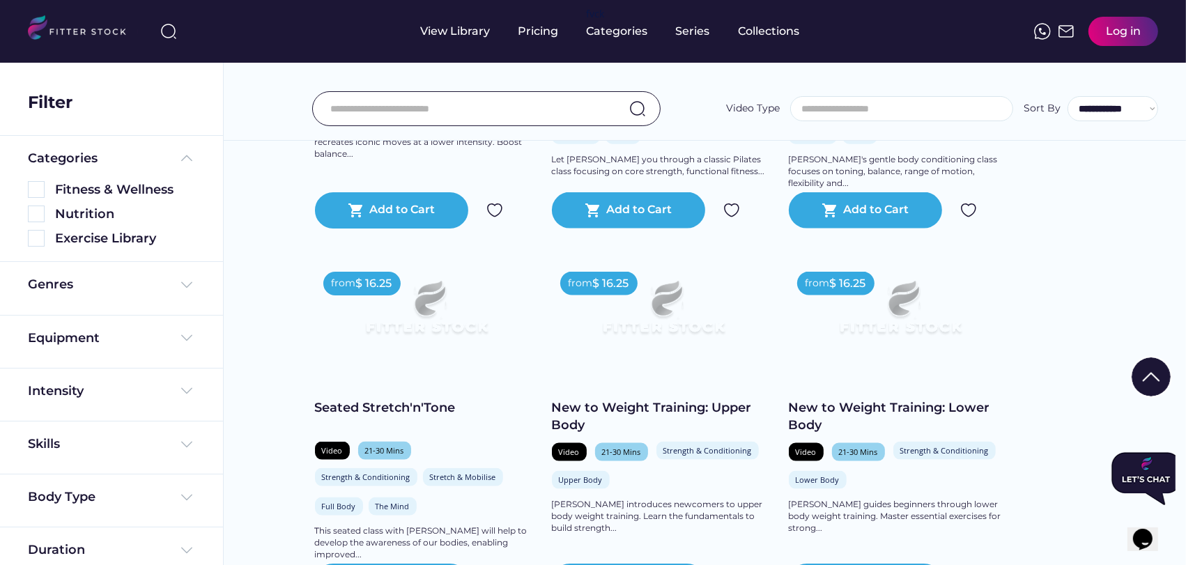
scroll to position [1857, 0]
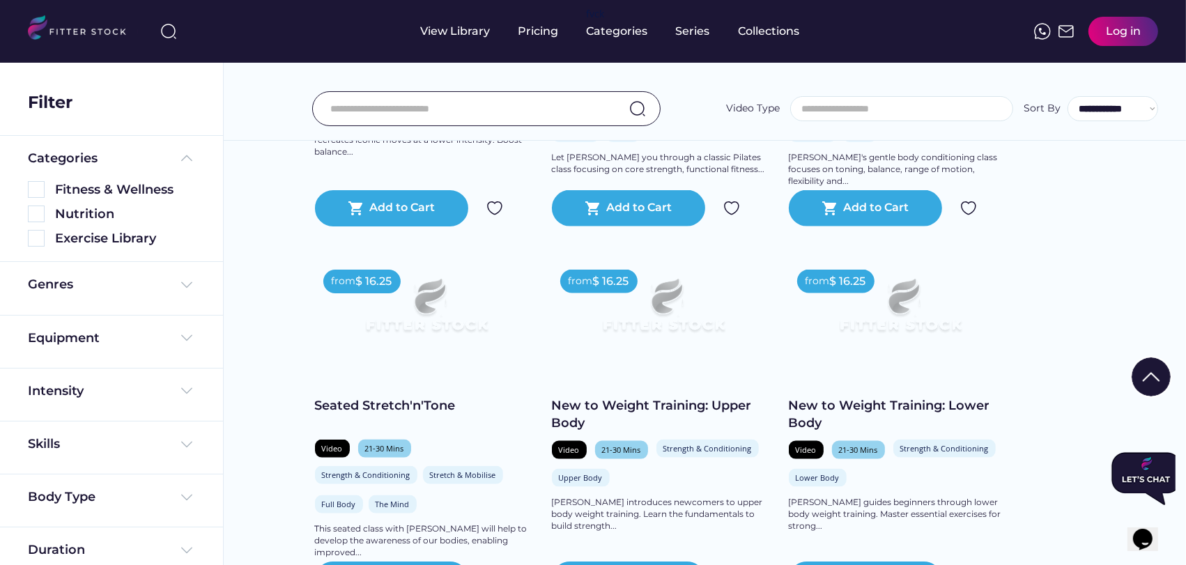
click at [427, 112] on input "input" at bounding box center [468, 108] width 277 height 29
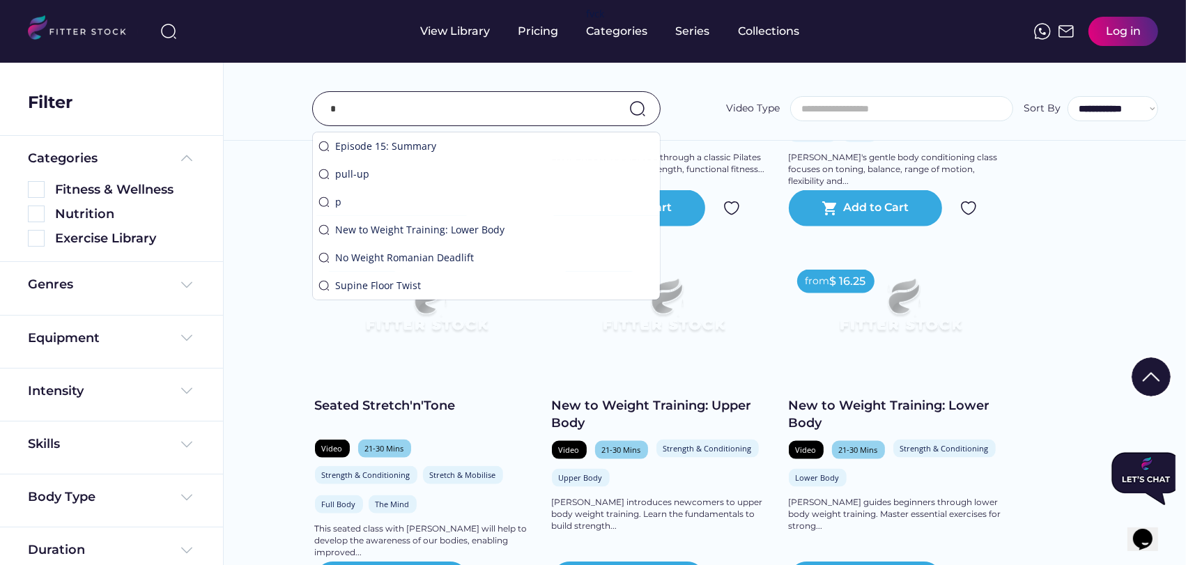
scroll to position [1885, 0]
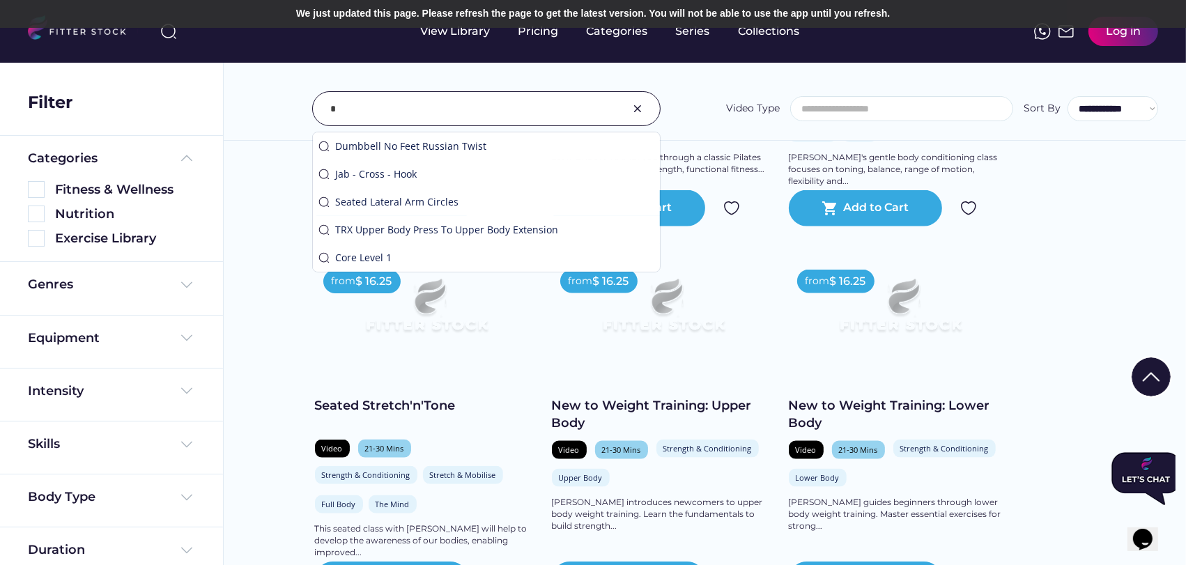
type input "*"
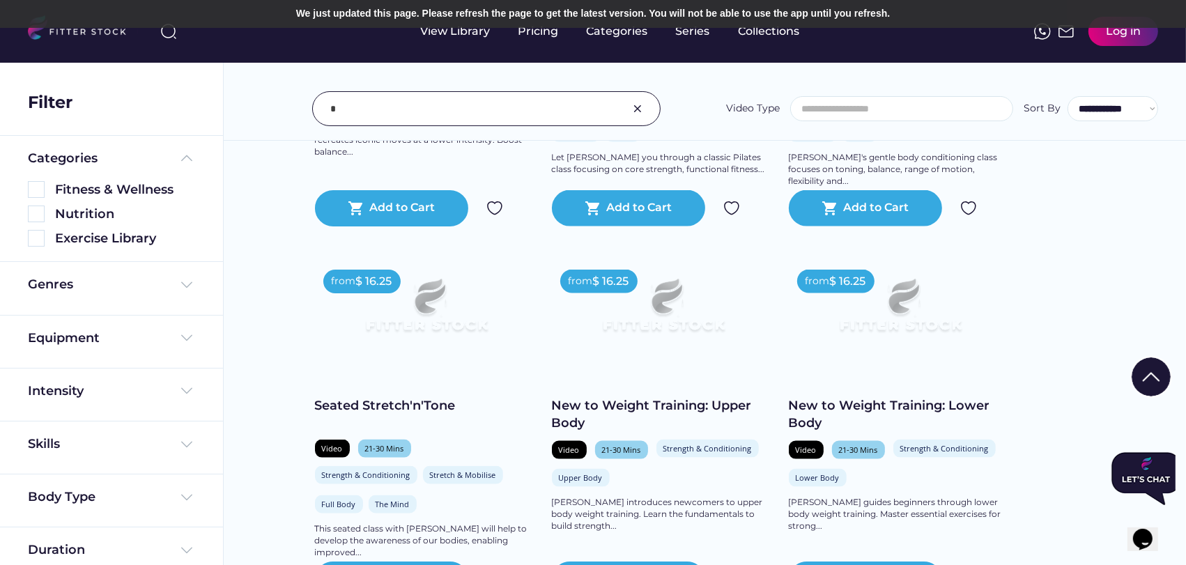
click at [666, 89] on div "**********" at bounding box center [705, 78] width 962 height 126
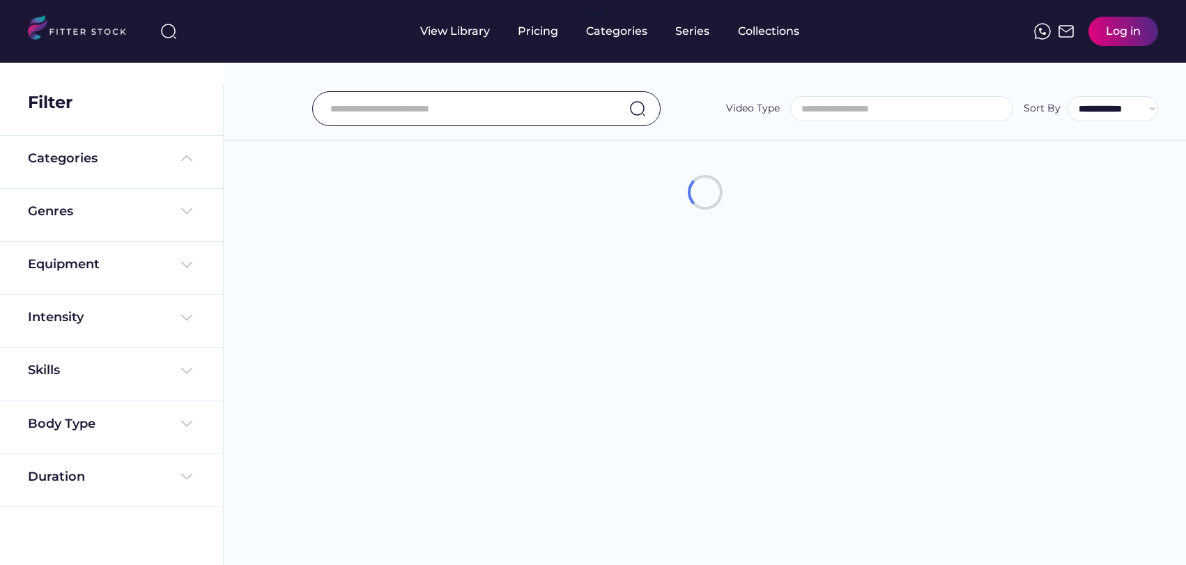
select select
select select "**********"
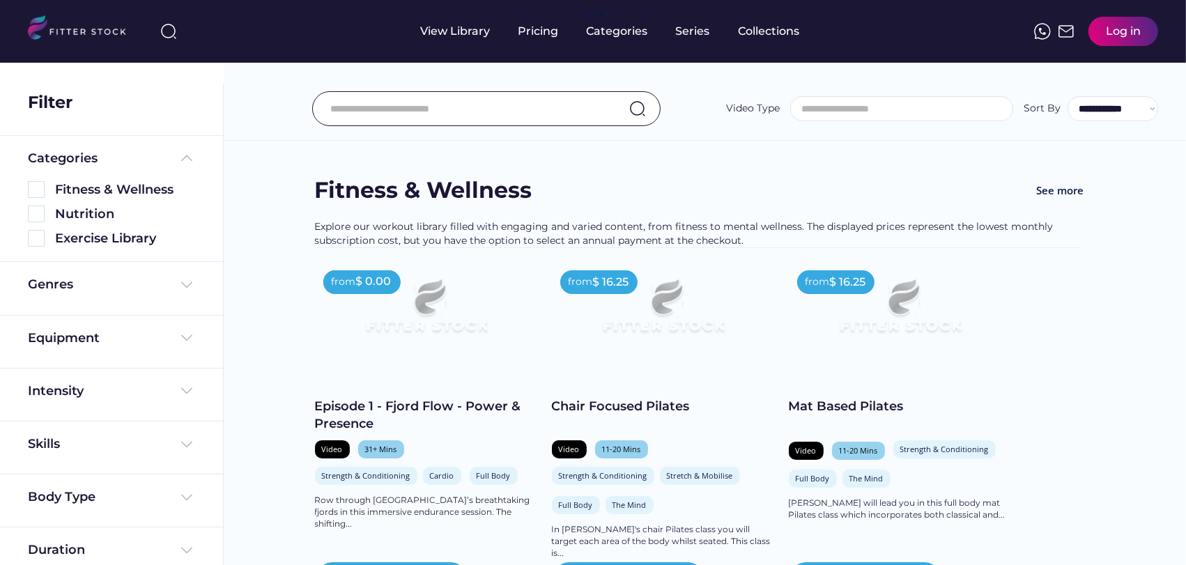
click at [351, 99] on input "input" at bounding box center [468, 108] width 277 height 29
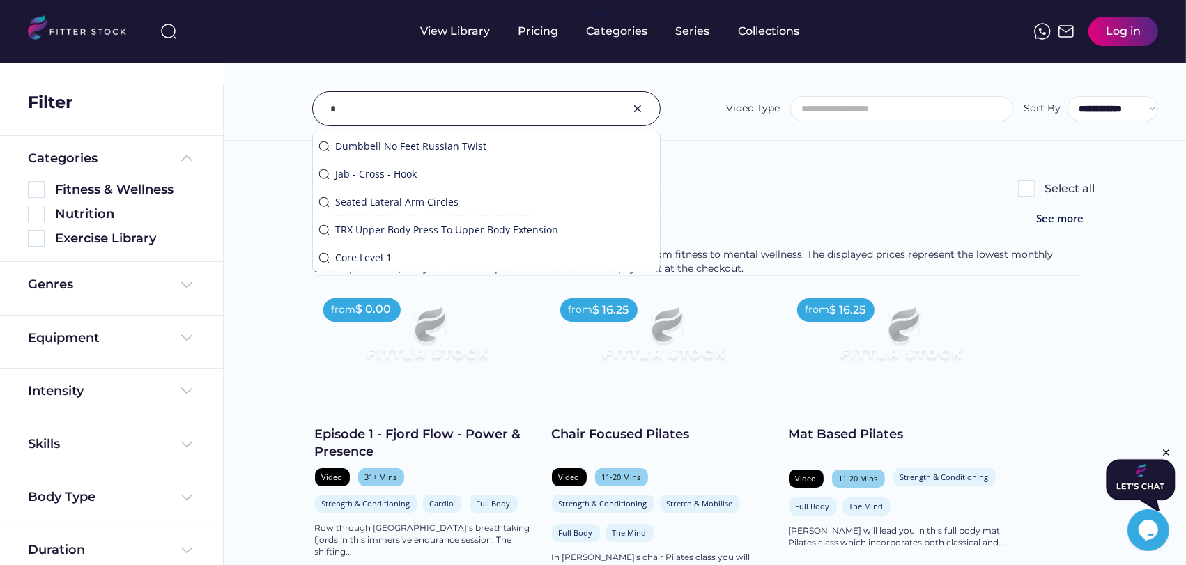
type input "*"
click at [364, 106] on input "input" at bounding box center [468, 108] width 277 height 29
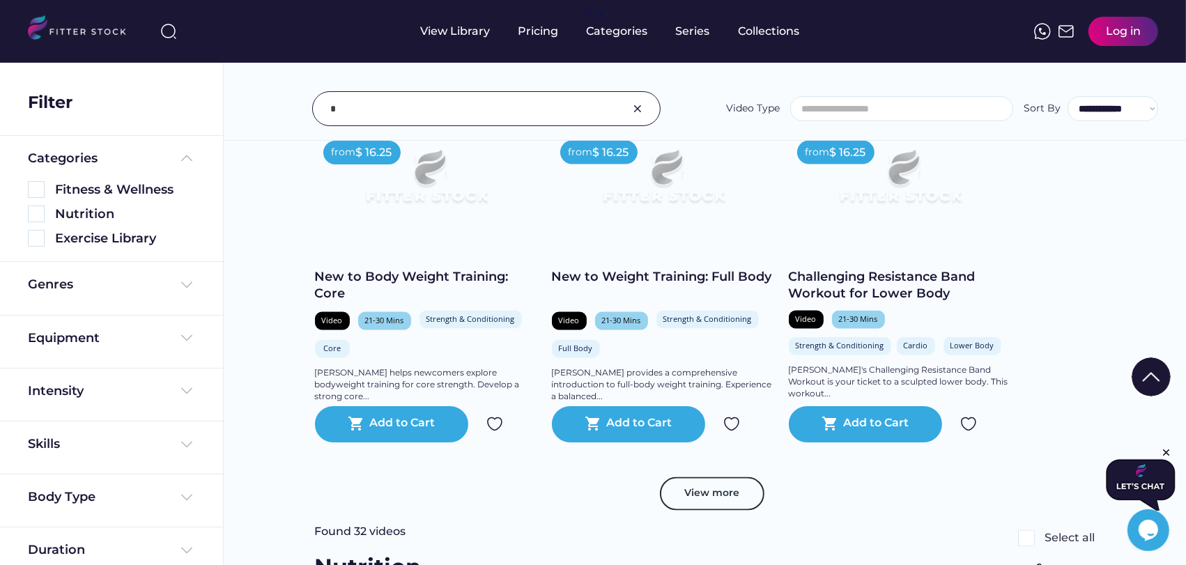
scroll to position [2554, 0]
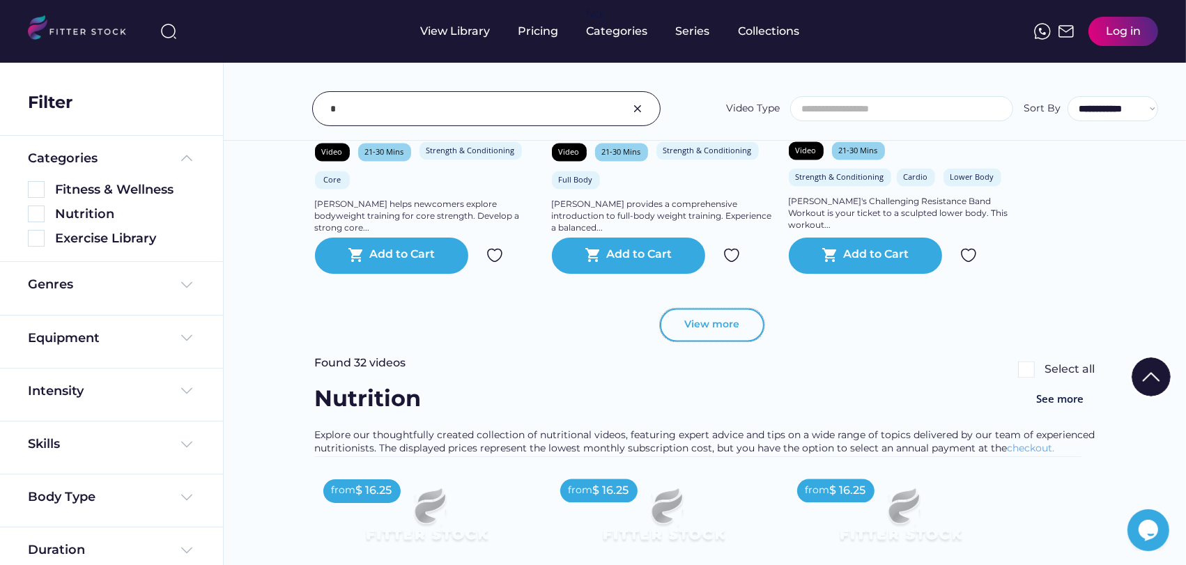
click at [691, 318] on button "View more" at bounding box center [712, 325] width 104 height 33
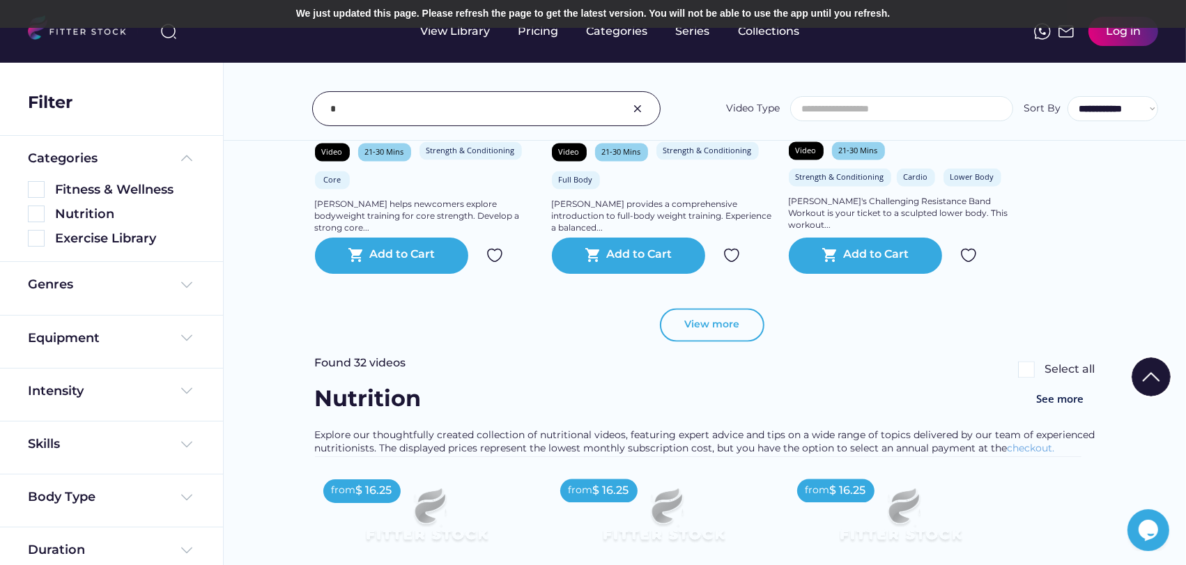
click at [719, 318] on button "View more" at bounding box center [712, 325] width 104 height 33
click at [719, 316] on button "View more" at bounding box center [712, 325] width 104 height 33
click at [719, 313] on button "View more" at bounding box center [712, 325] width 104 height 33
click at [706, 320] on button "View more" at bounding box center [712, 325] width 104 height 33
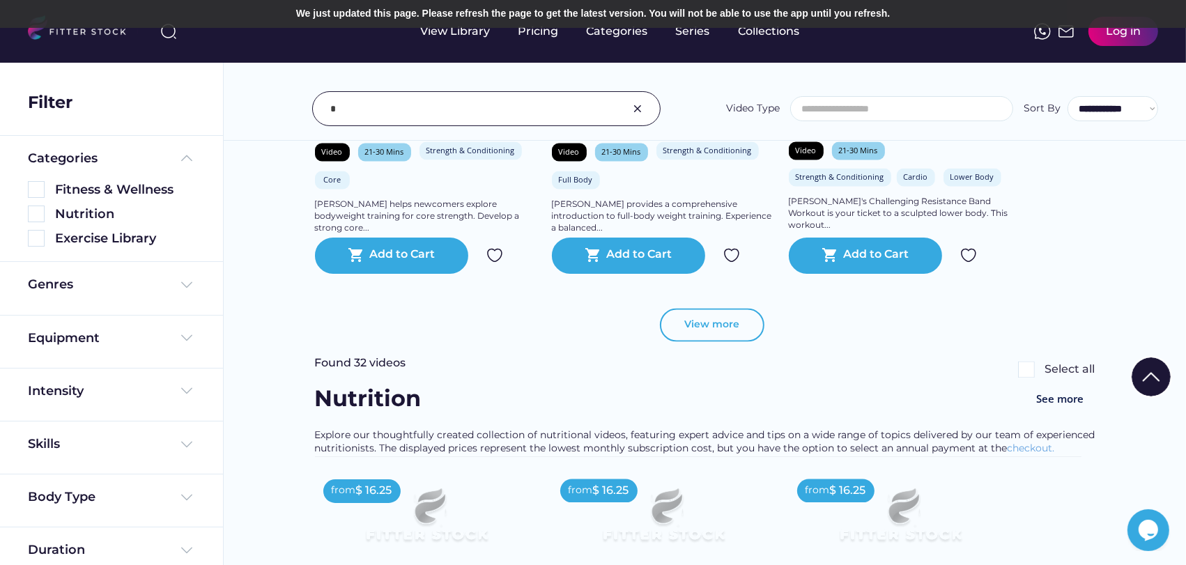
click at [707, 320] on button "View more" at bounding box center [712, 325] width 104 height 33
click at [708, 325] on button "View more" at bounding box center [712, 325] width 104 height 33
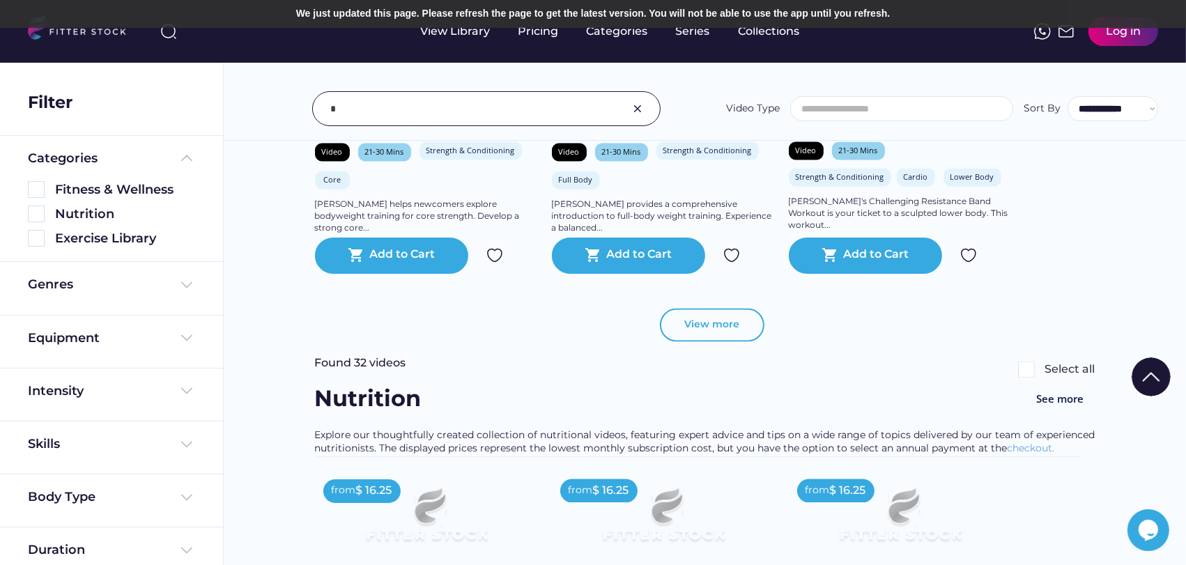
click at [710, 325] on button "View more" at bounding box center [712, 325] width 104 height 33
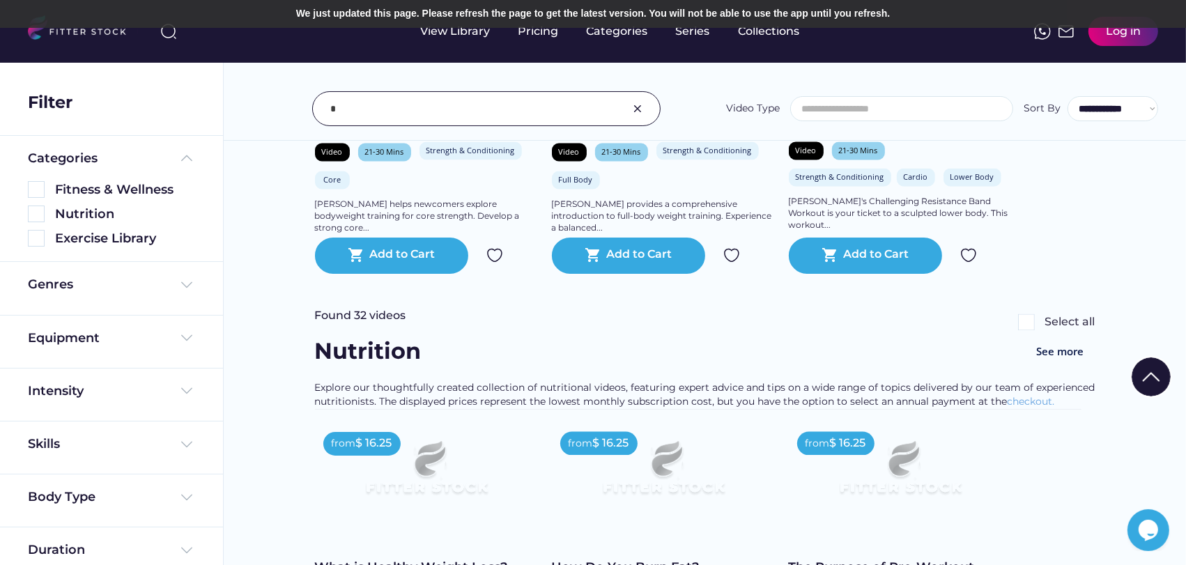
click at [710, 325] on div "Found 32 videos Select all" at bounding box center [705, 323] width 780 height 28
click at [883, 75] on div "**********" at bounding box center [705, 78] width 962 height 126
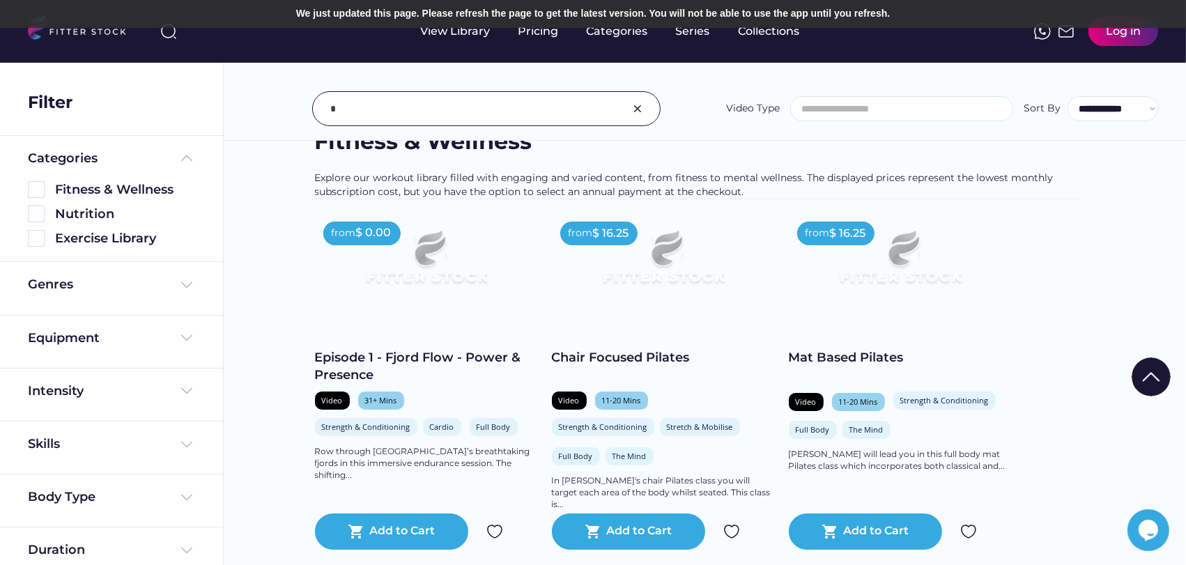
scroll to position [0, 0]
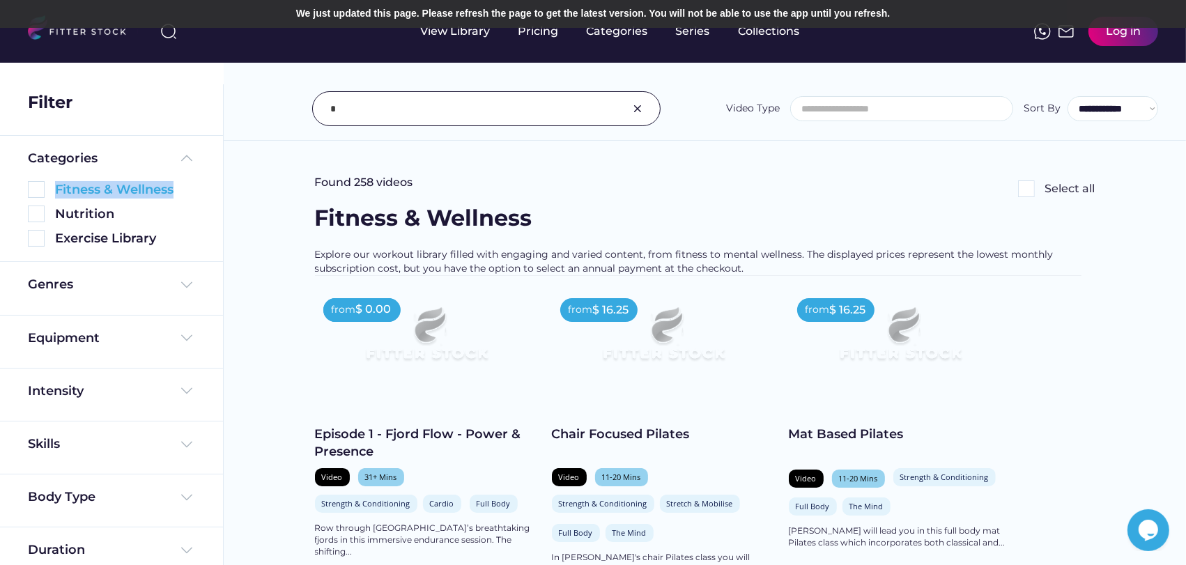
drag, startPoint x: 186, startPoint y: 191, endPoint x: 57, endPoint y: 182, distance: 129.2
click at [57, 182] on div "Fitness & Wellness" at bounding box center [125, 189] width 140 height 17
copy div "Fitness & Wellness"
